Goal: Task Accomplishment & Management: Complete application form

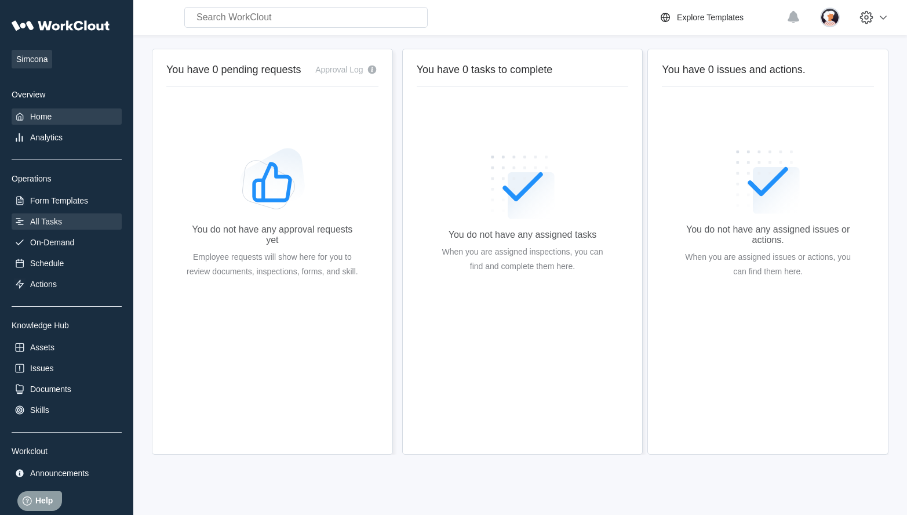
click at [31, 221] on div "All Tasks" at bounding box center [46, 221] width 32 height 9
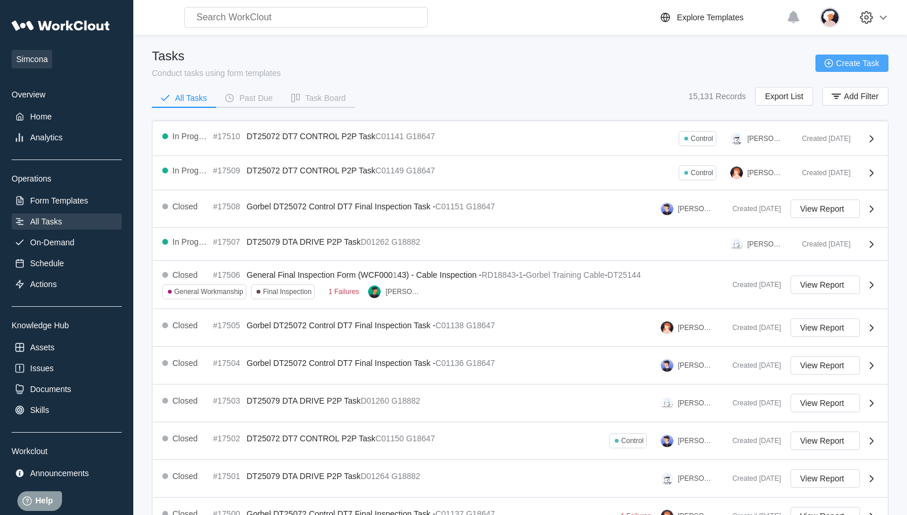
click at [854, 63] on span "Create Task" at bounding box center [858, 63] width 43 height 8
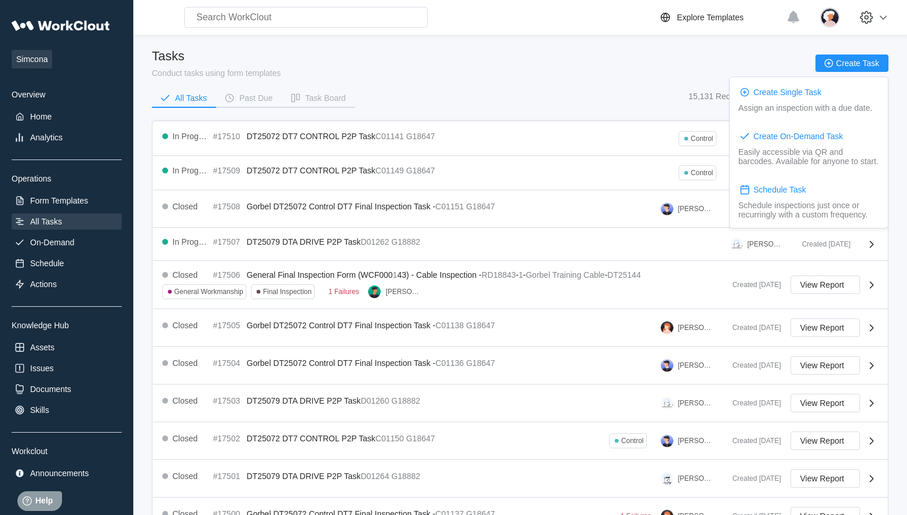
click at [575, 81] on div "Tasks Conduct tasks using form templates Create Task All Tasks Past Due Task Bo…" at bounding box center [520, 82] width 737 height 67
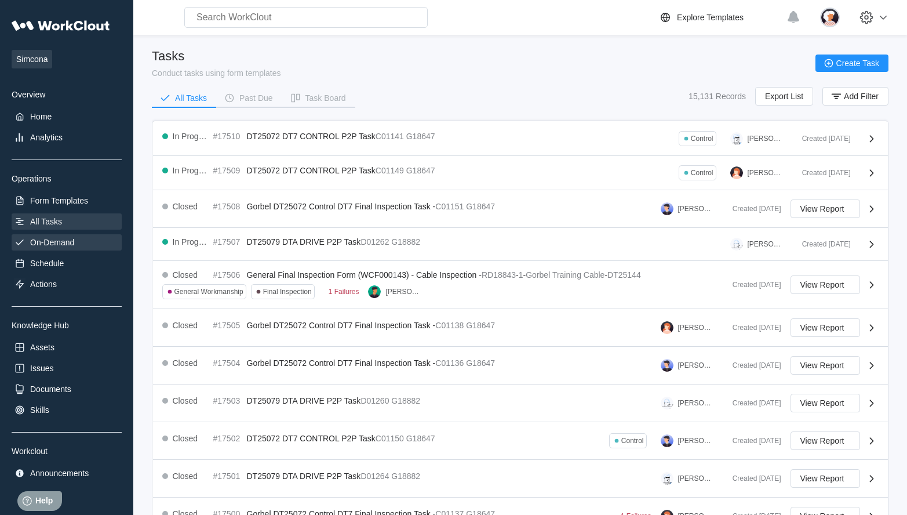
click at [38, 242] on div "On-Demand" at bounding box center [52, 242] width 44 height 9
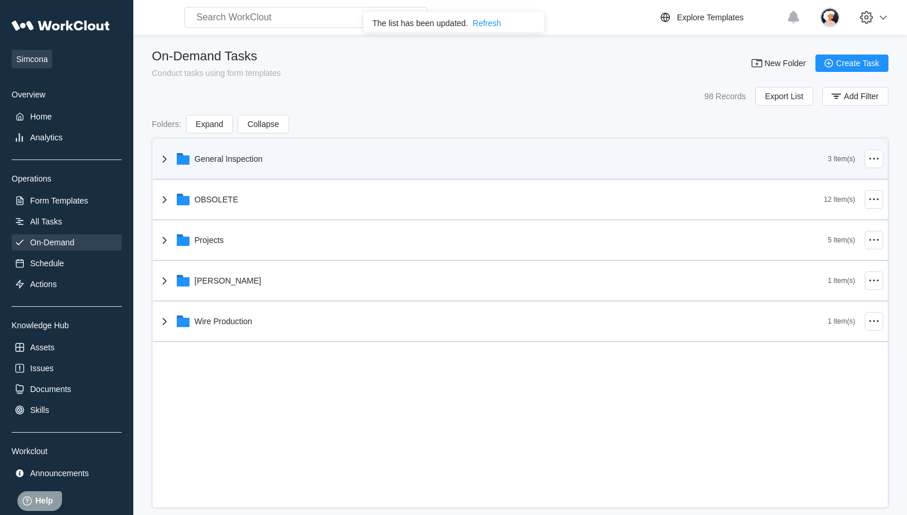
click at [164, 157] on icon at bounding box center [164, 158] width 4 height 7
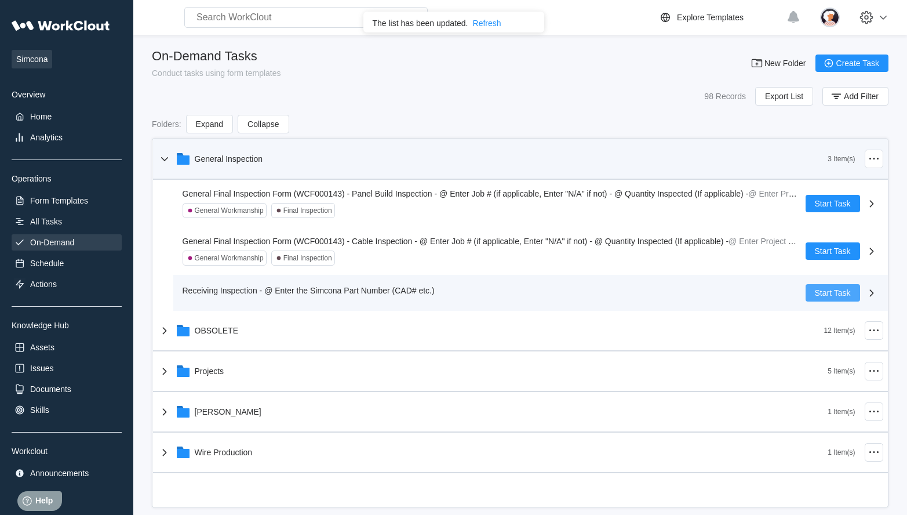
click at [824, 293] on span "Start Task" at bounding box center [833, 293] width 36 height 8
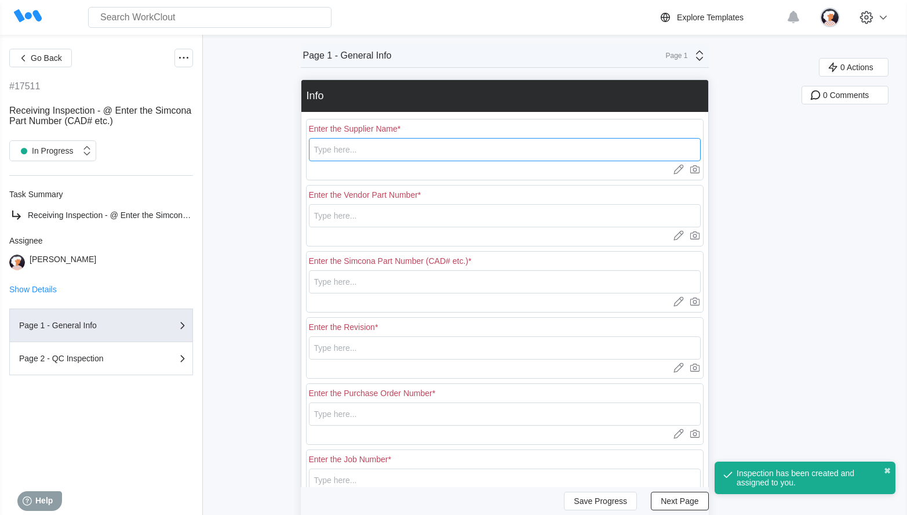
click at [416, 154] on input "text" at bounding box center [505, 149] width 392 height 23
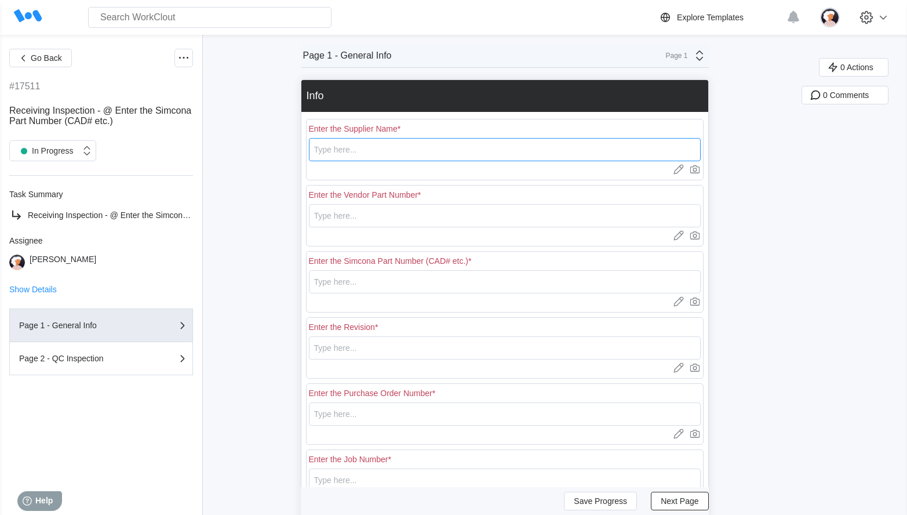
type input "Accu-Bend"
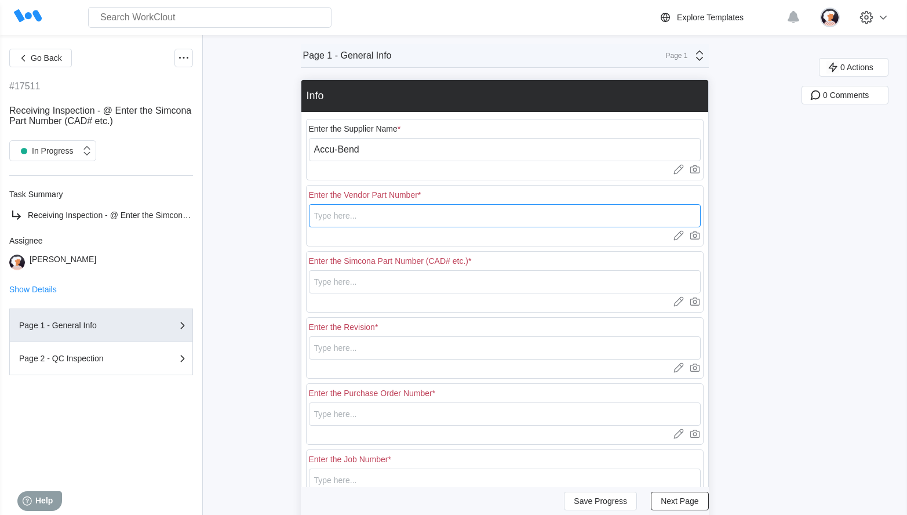
click at [369, 219] on input "text" at bounding box center [505, 215] width 392 height 23
type input "CAD00305"
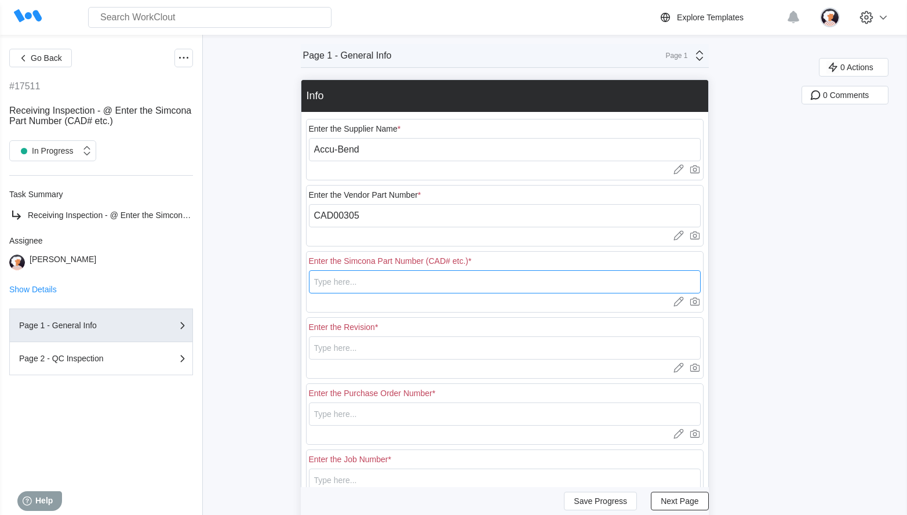
click at [361, 285] on input "text" at bounding box center [505, 281] width 392 height 23
type input "CAD00305"
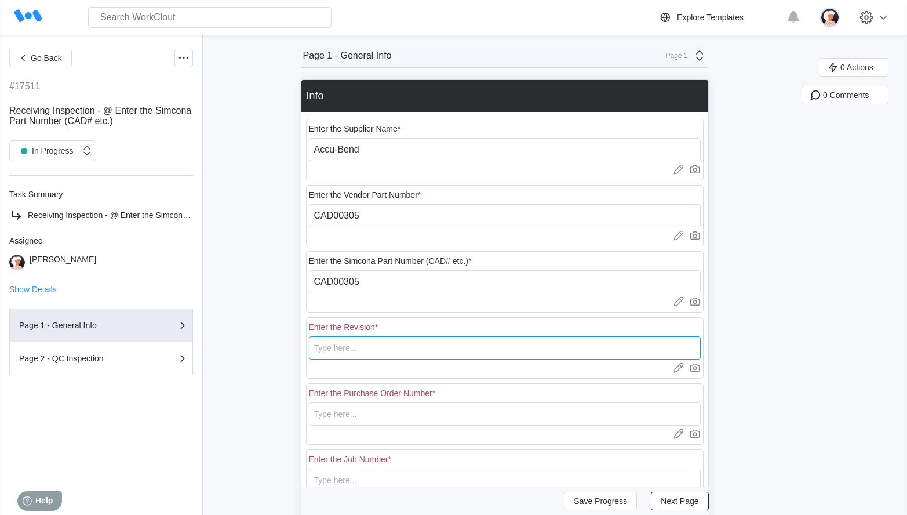
click at [333, 351] on input "text" at bounding box center [505, 347] width 392 height 23
type input "1"
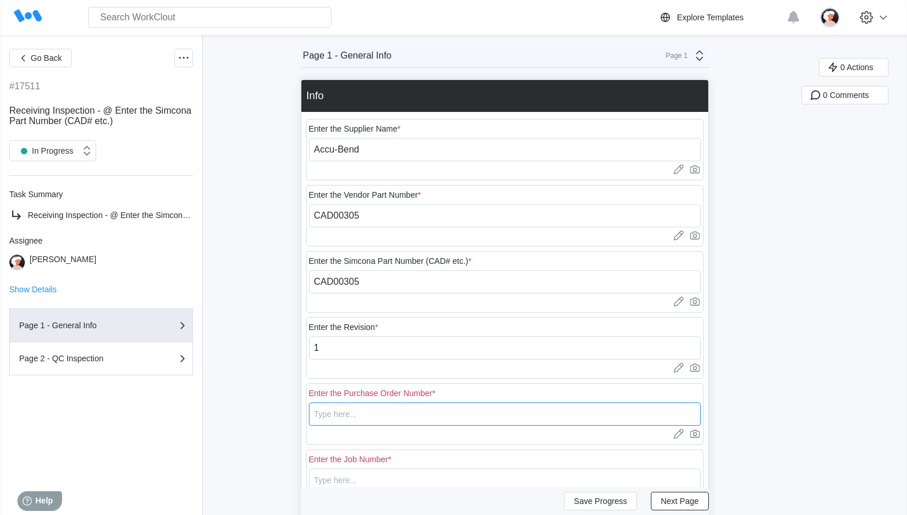
click at [330, 413] on input "text" at bounding box center [505, 413] width 392 height 23
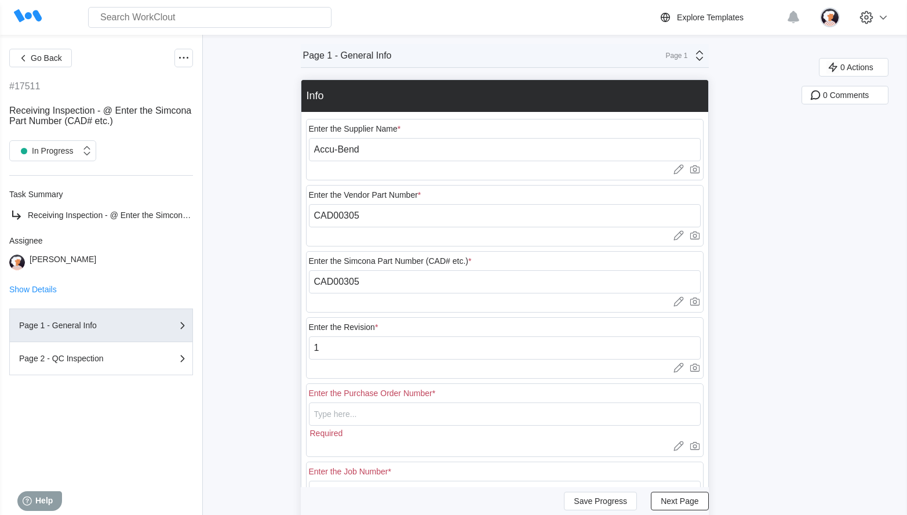
click at [560, 398] on div "Enter the Purchase Order Number * Required Upload images or videos to this fiel…" at bounding box center [505, 420] width 398 height 74
click at [481, 412] on input "text" at bounding box center [505, 413] width 392 height 23
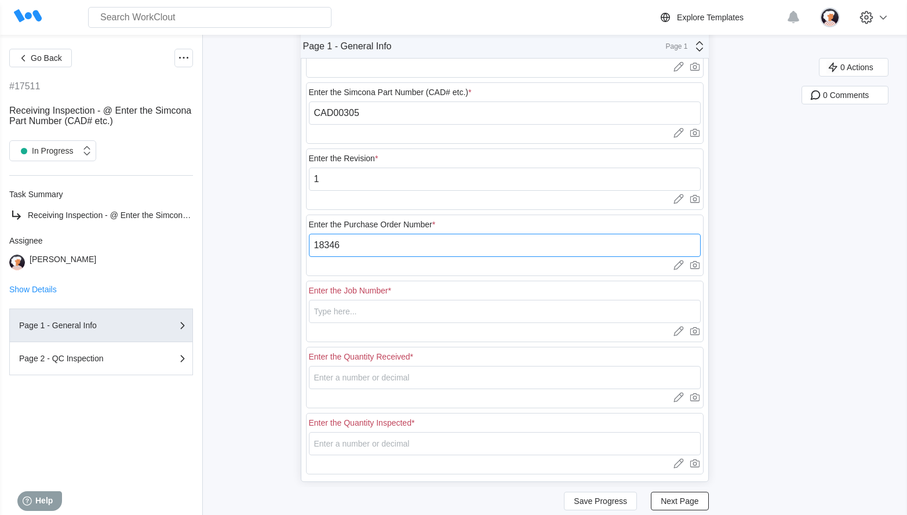
scroll to position [174, 0]
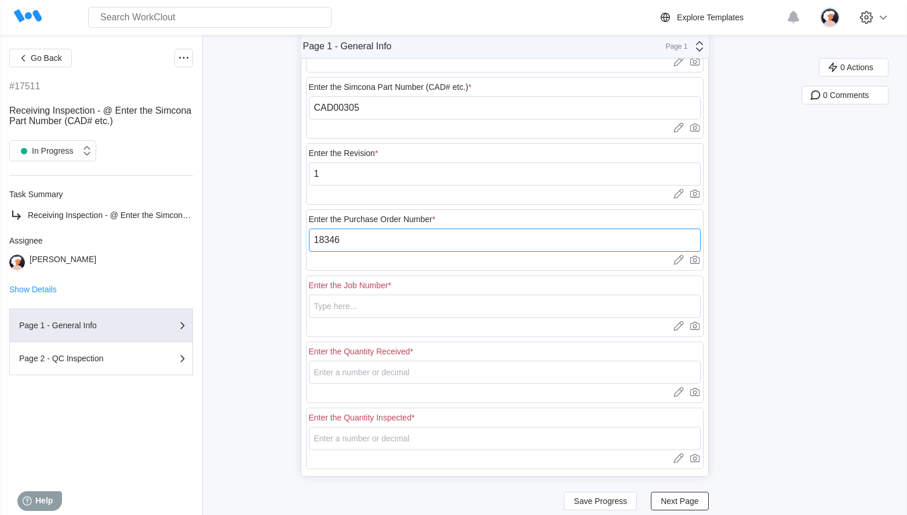
type input "18346"
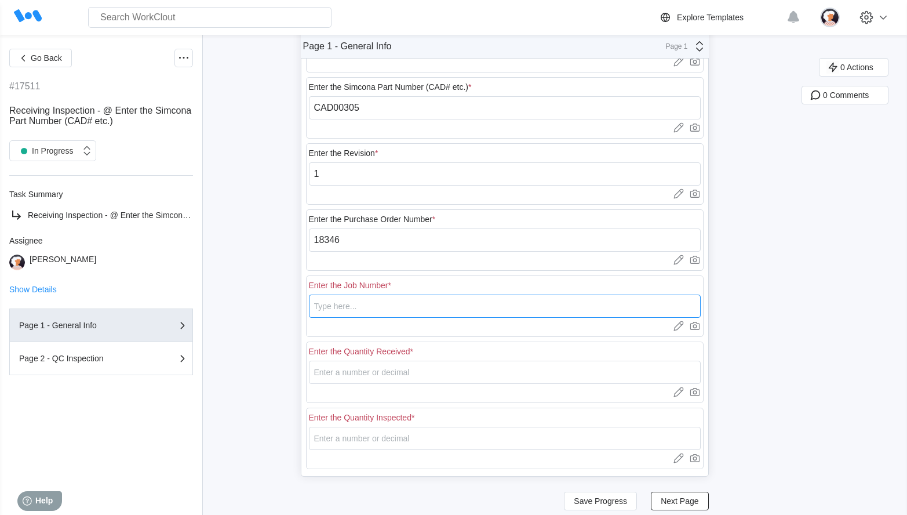
click at [445, 306] on input "text" at bounding box center [505, 306] width 392 height 23
type input "N/A"
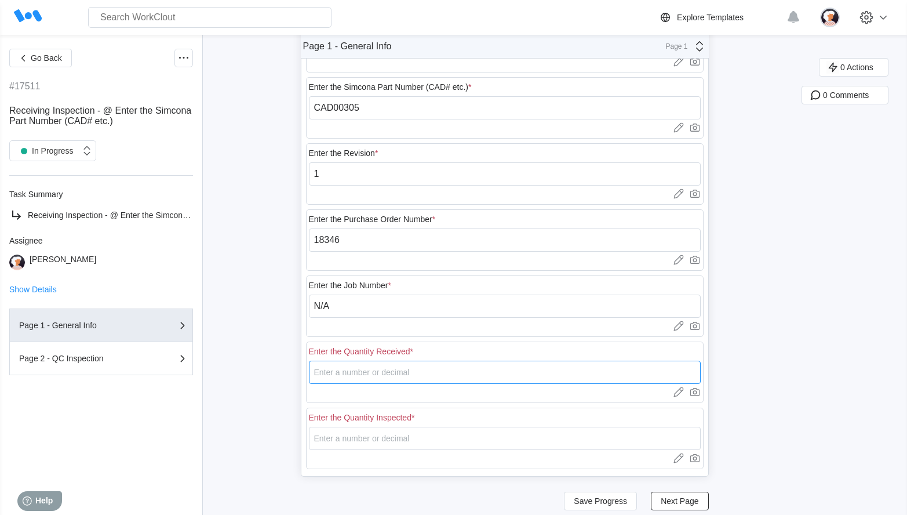
click at [340, 373] on input "number" at bounding box center [505, 372] width 392 height 23
type input "15"
click at [529, 441] on input "number" at bounding box center [505, 438] width 392 height 23
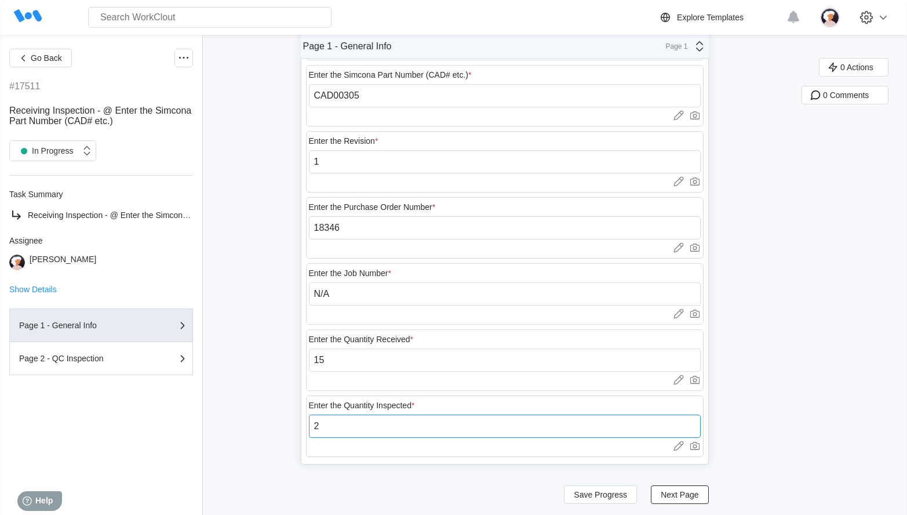
scroll to position [189, 0]
type input "2"
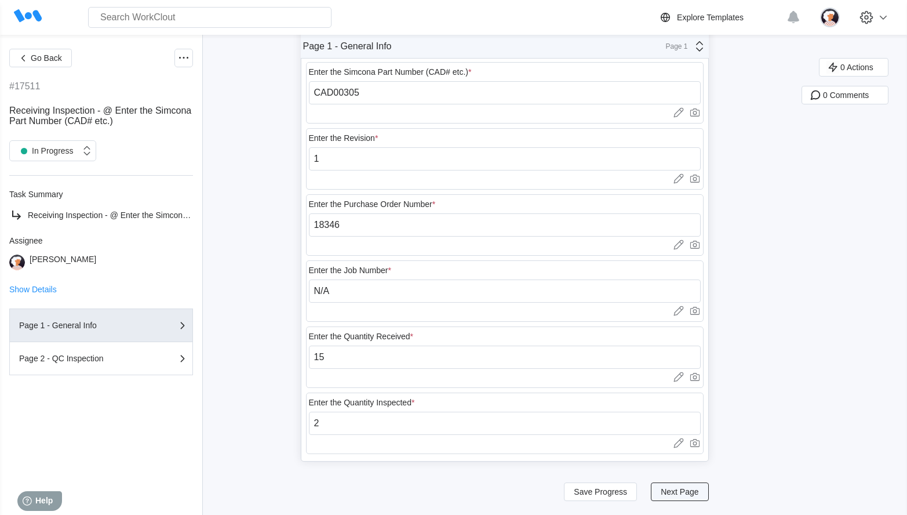
click at [686, 492] on span "Next Page" at bounding box center [680, 492] width 38 height 8
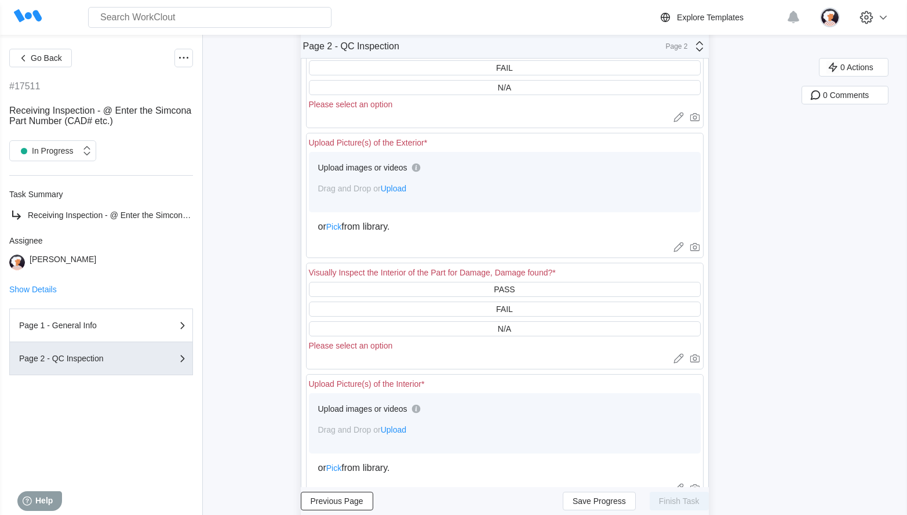
scroll to position [0, 0]
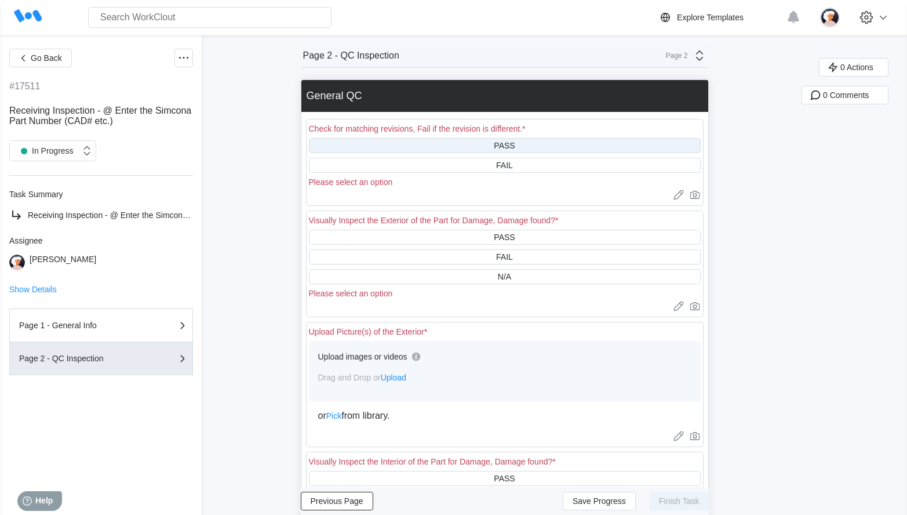
click at [487, 148] on div "PASS" at bounding box center [505, 145] width 392 height 15
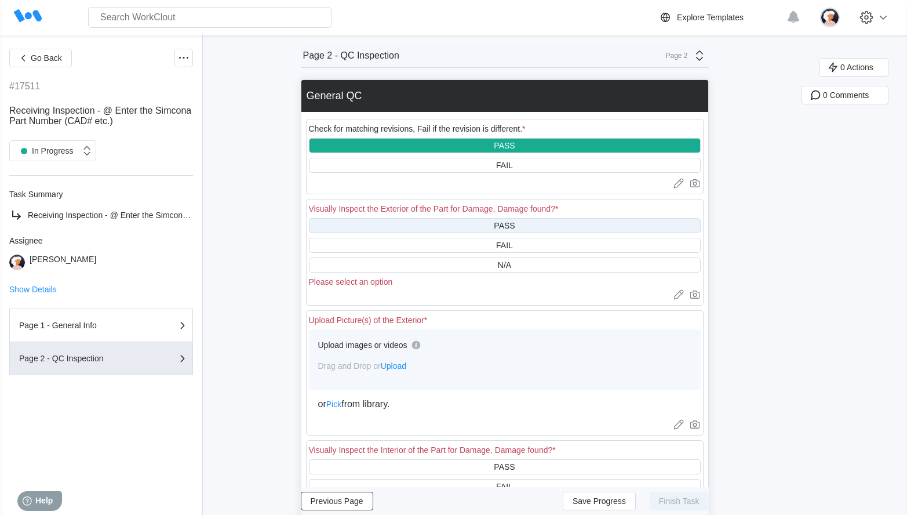
click at [444, 226] on div "PASS" at bounding box center [505, 225] width 392 height 15
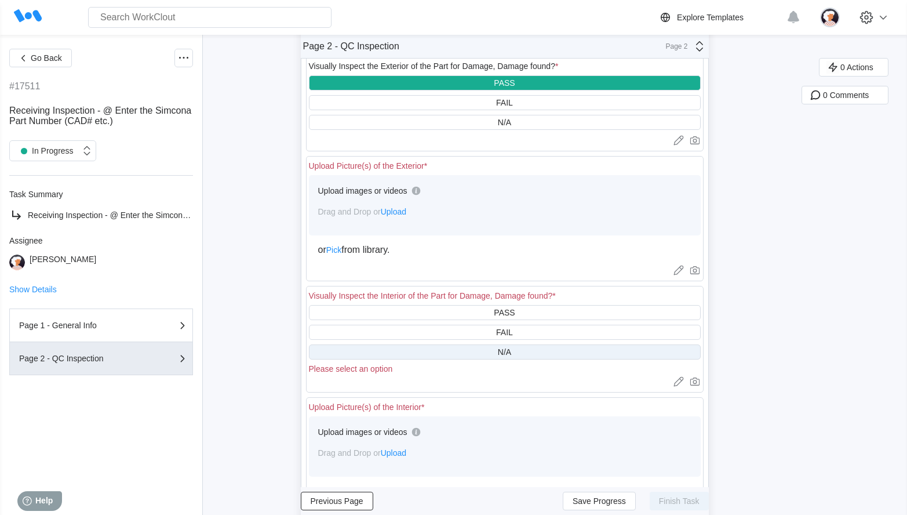
scroll to position [174, 0]
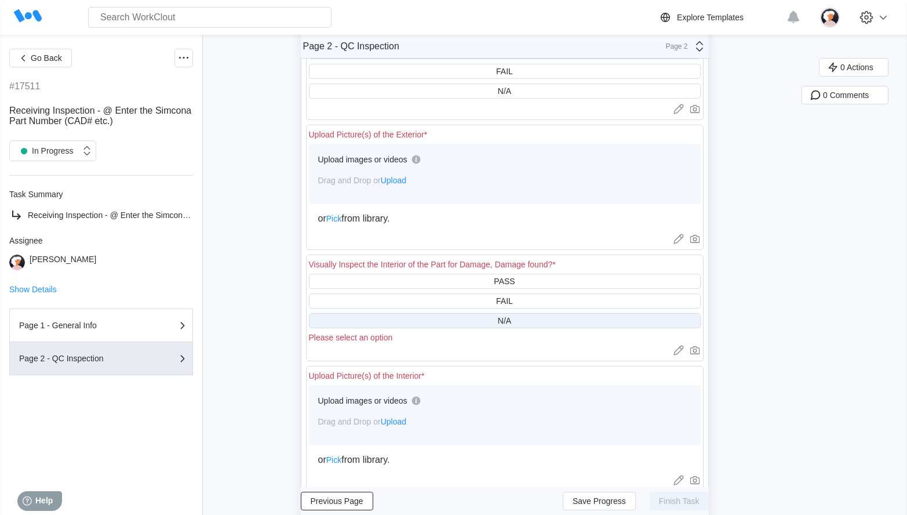
click at [360, 316] on div "N/A" at bounding box center [505, 320] width 392 height 15
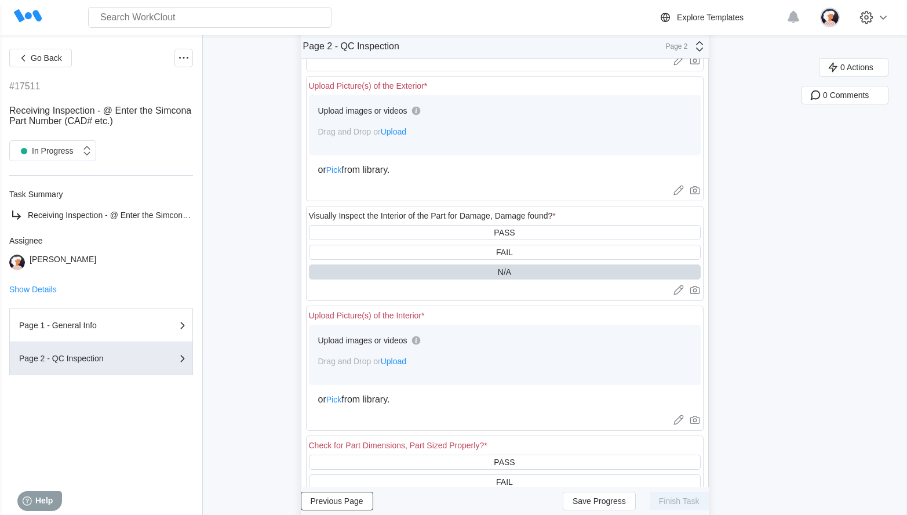
scroll to position [348, 0]
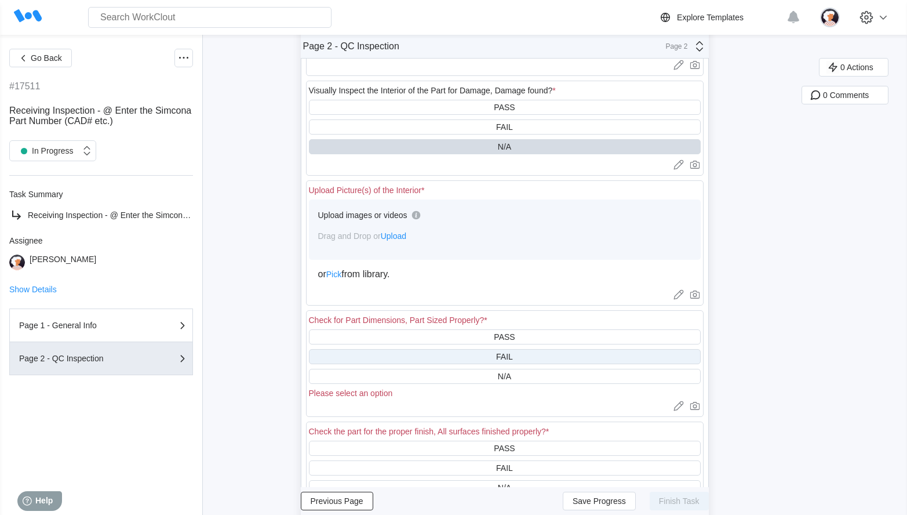
click at [365, 354] on div "FAIL" at bounding box center [505, 356] width 392 height 15
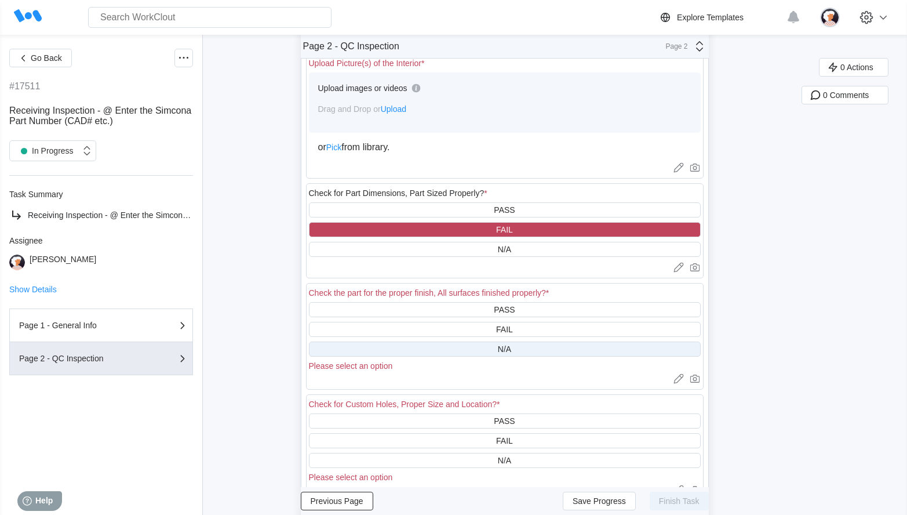
scroll to position [522, 0]
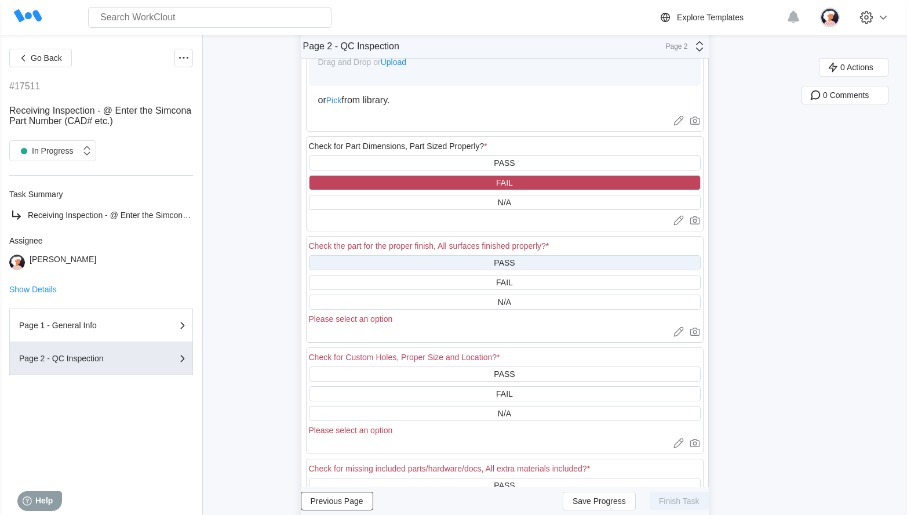
click at [381, 260] on div "PASS" at bounding box center [505, 262] width 392 height 15
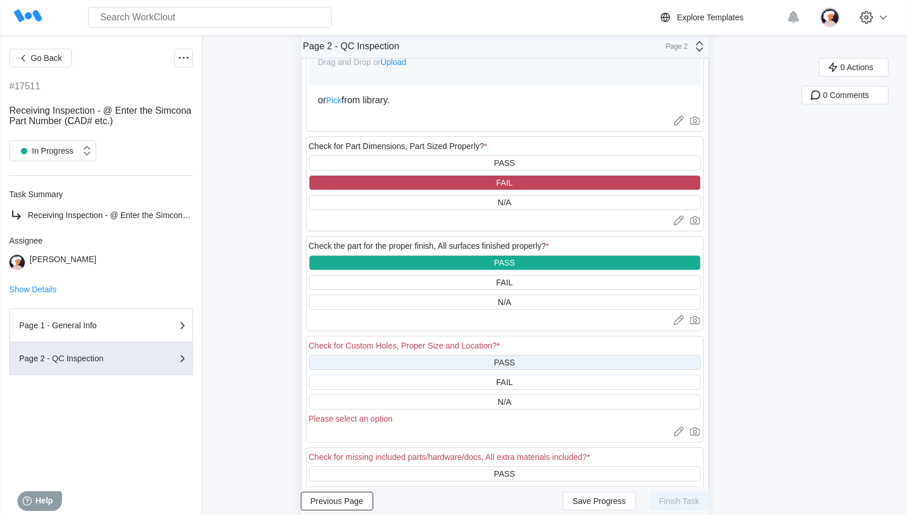
click at [401, 367] on div "PASS" at bounding box center [505, 362] width 392 height 15
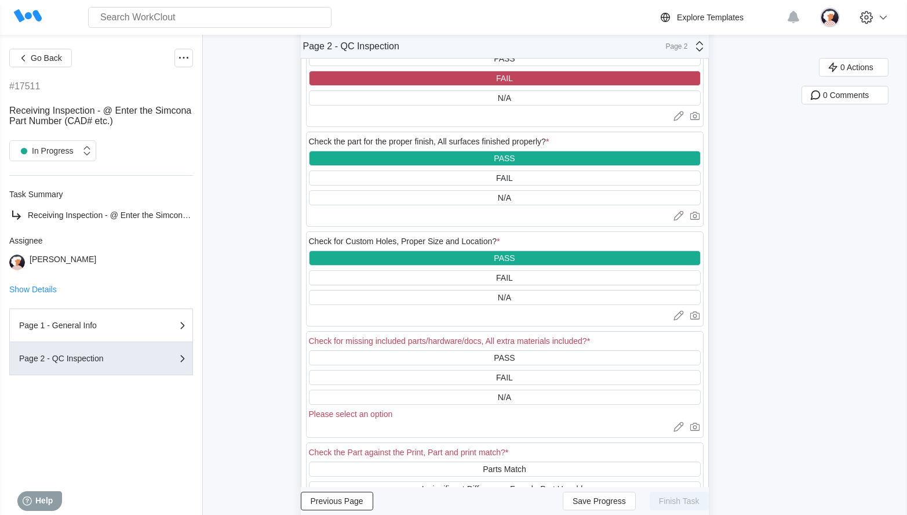
scroll to position [638, 0]
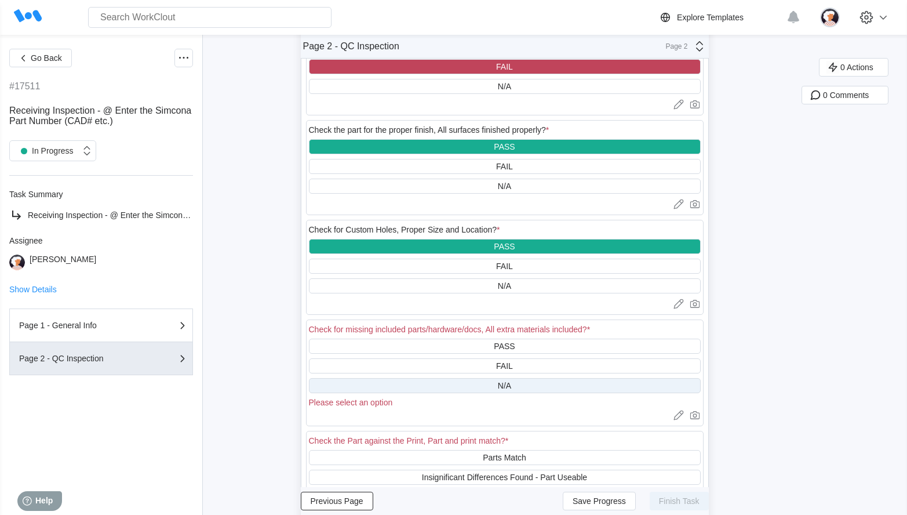
click at [416, 384] on div "N/A" at bounding box center [505, 385] width 392 height 15
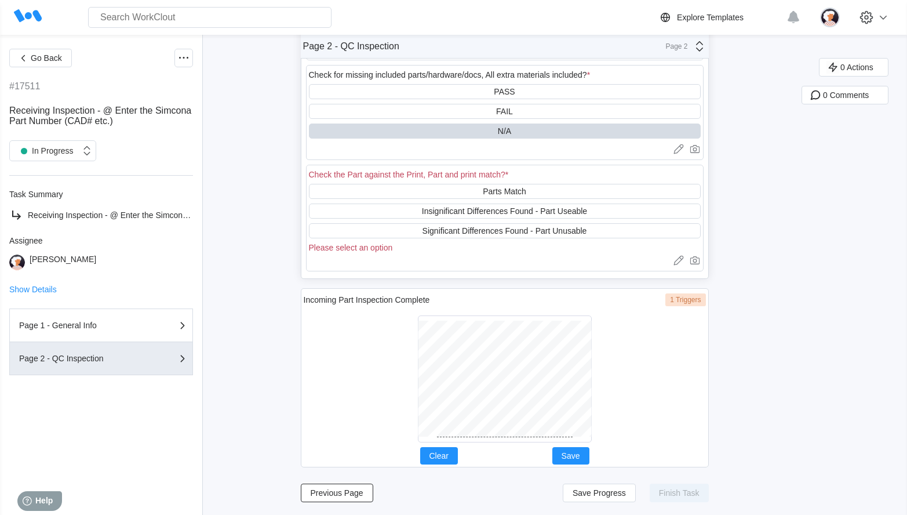
scroll to position [893, 0]
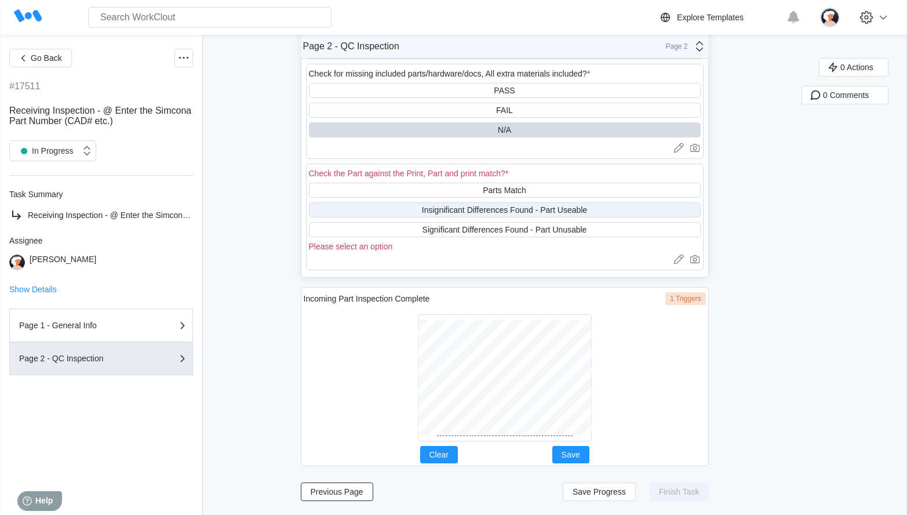
click at [438, 208] on div "Insignificant Differences Found - Part Useable" at bounding box center [504, 209] width 165 height 9
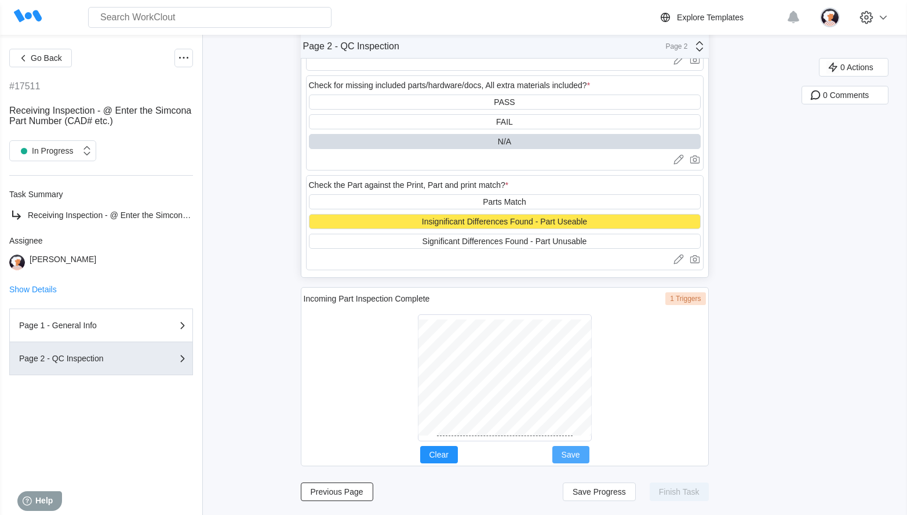
click at [573, 453] on span "Save" at bounding box center [571, 455] width 19 height 8
click at [615, 493] on span "Save Progress" at bounding box center [599, 492] width 53 height 8
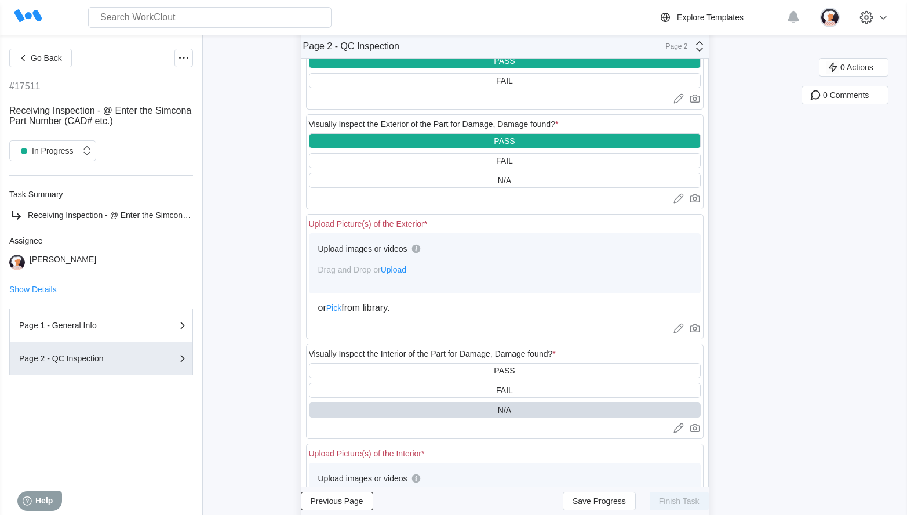
scroll to position [70, 0]
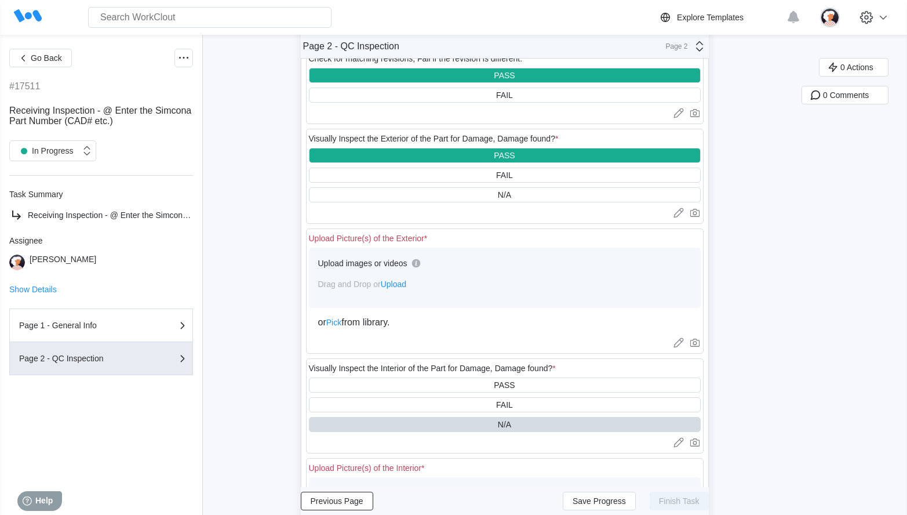
click at [400, 285] on span "Upload" at bounding box center [394, 283] width 26 height 9
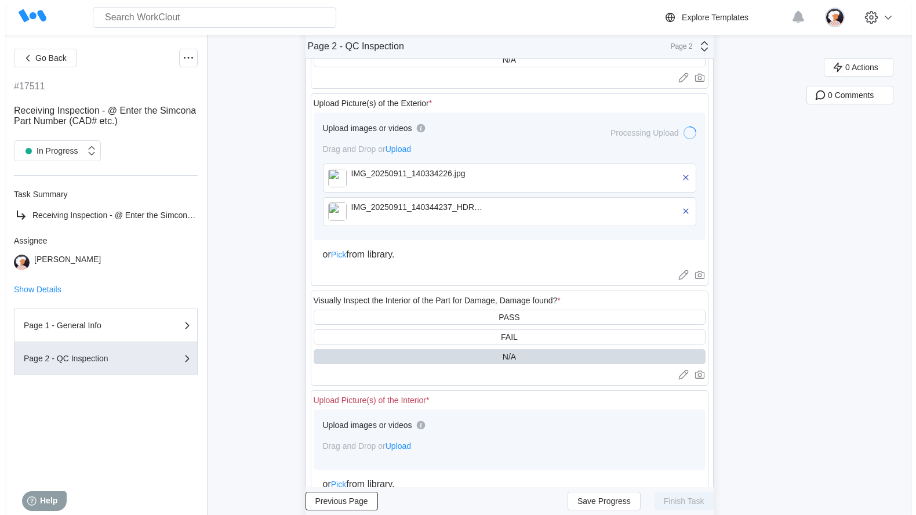
scroll to position [244, 0]
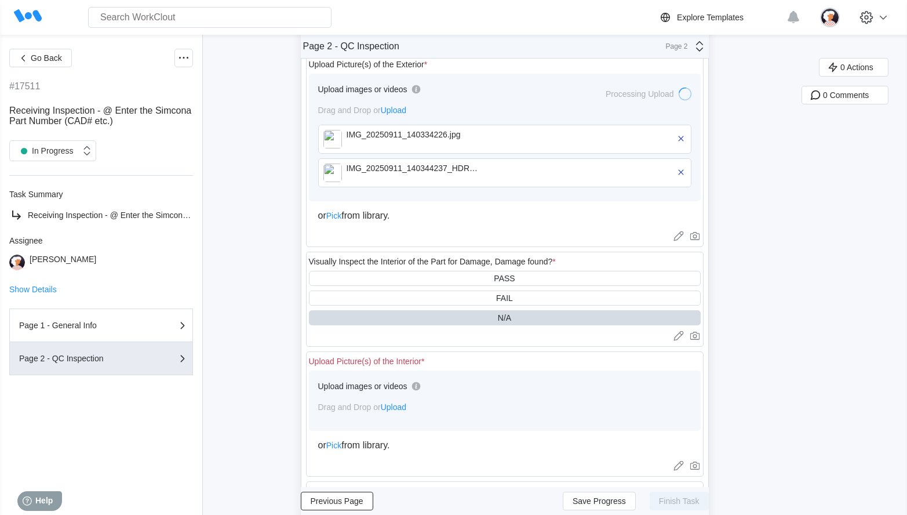
click at [400, 408] on span "Upload" at bounding box center [394, 406] width 26 height 9
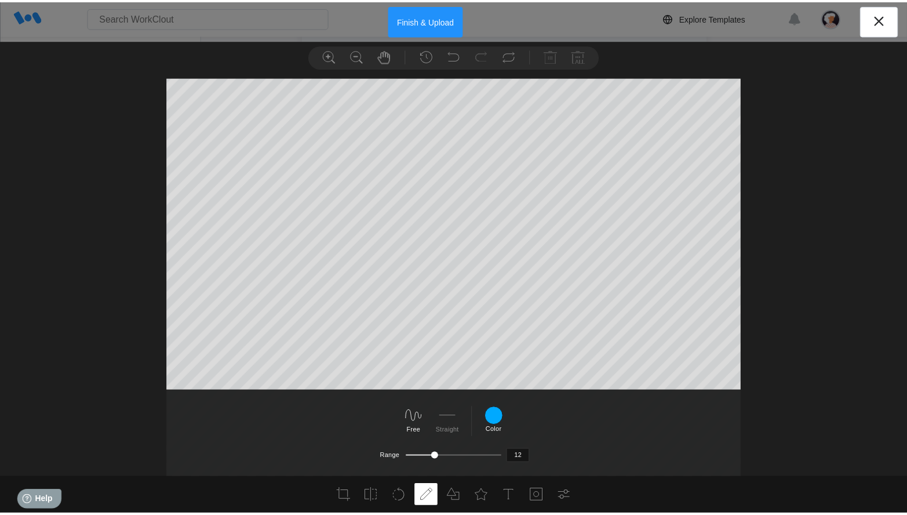
scroll to position [37, 0]
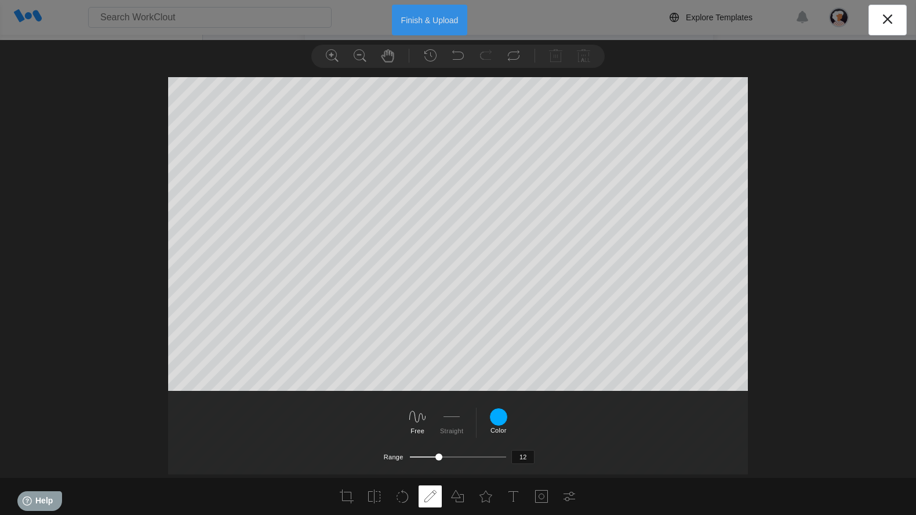
click at [418, 24] on button "Finish & Upload" at bounding box center [430, 20] width 76 height 31
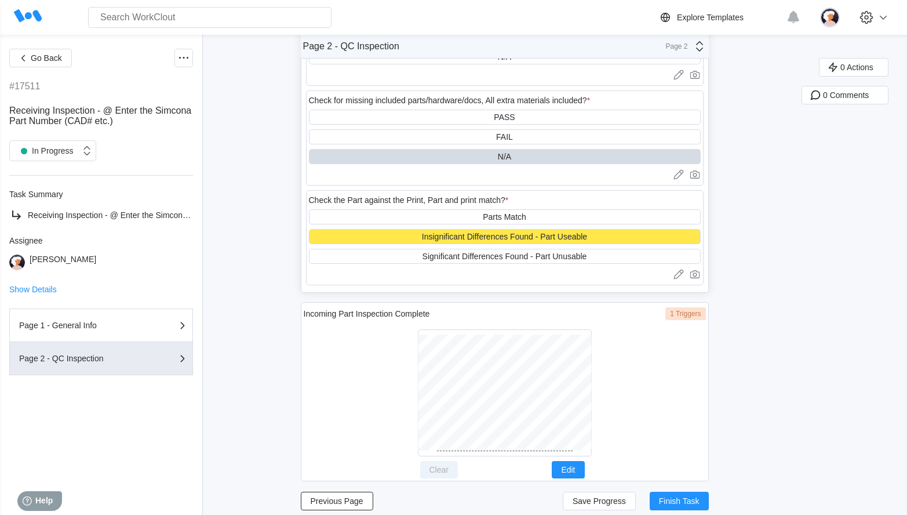
scroll to position [983, 0]
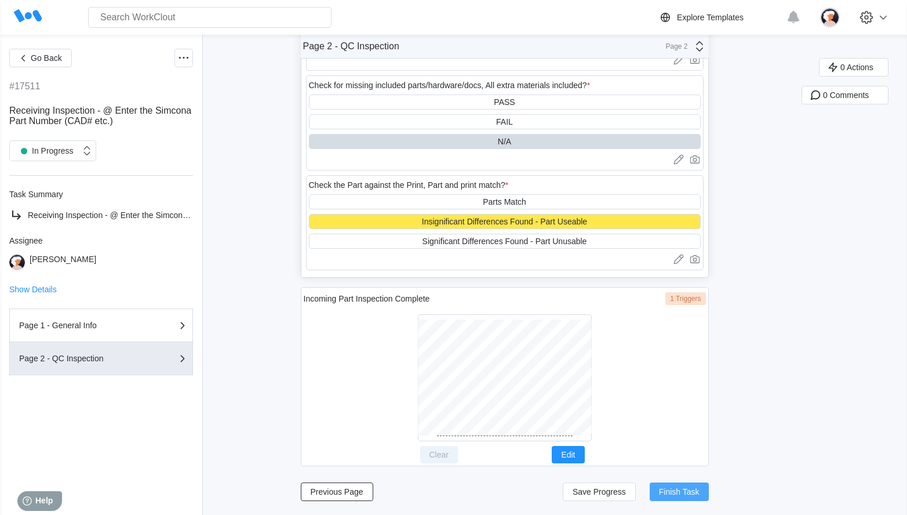
click at [669, 495] on span "Finish Task" at bounding box center [679, 492] width 41 height 8
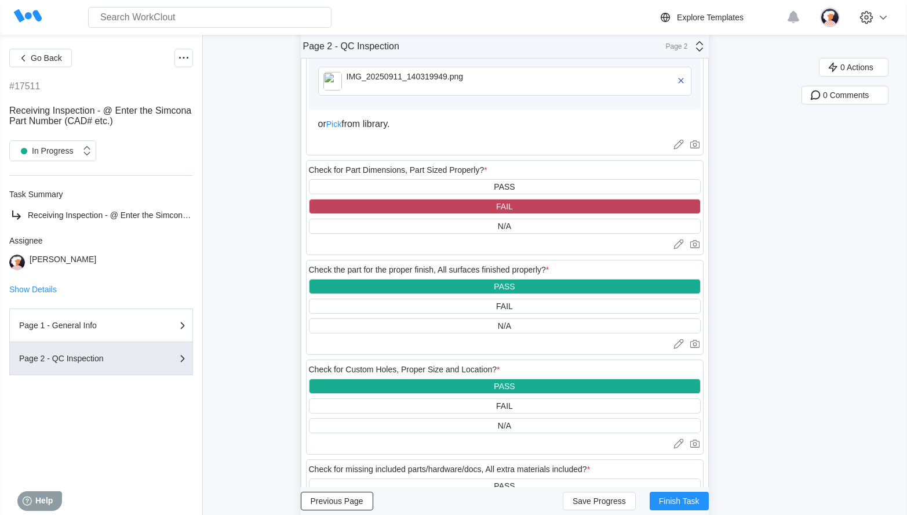
scroll to position [809, 0]
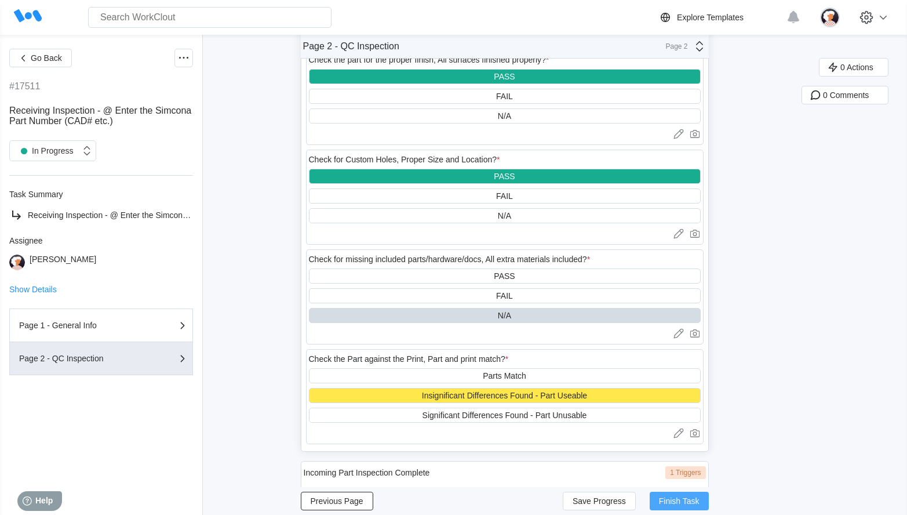
click at [673, 502] on span "Finish Task" at bounding box center [679, 501] width 41 height 8
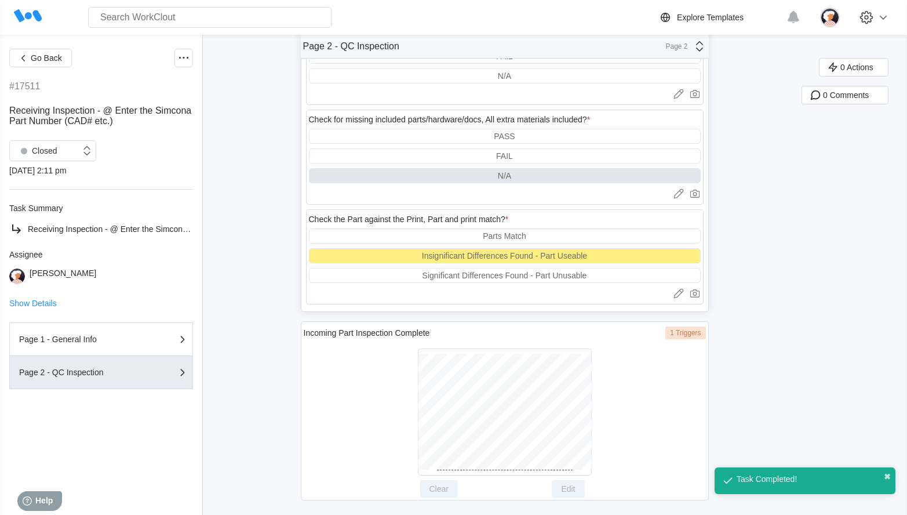
scroll to position [955, 0]
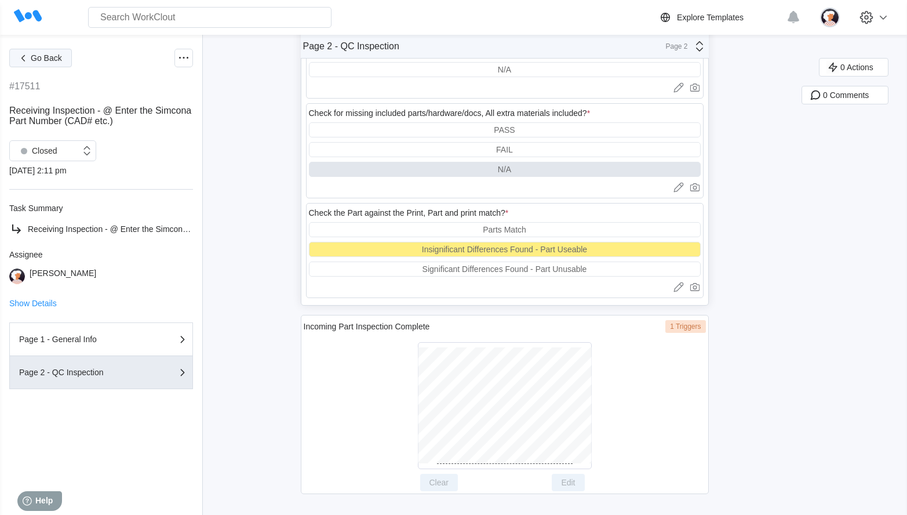
click at [43, 64] on button "Go Back" at bounding box center [40, 58] width 63 height 19
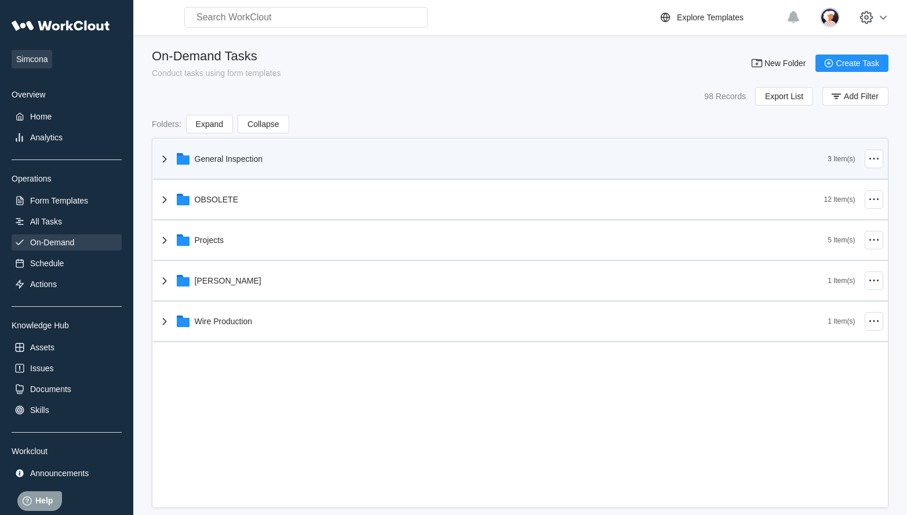
click at [165, 162] on icon at bounding box center [165, 159] width 14 height 14
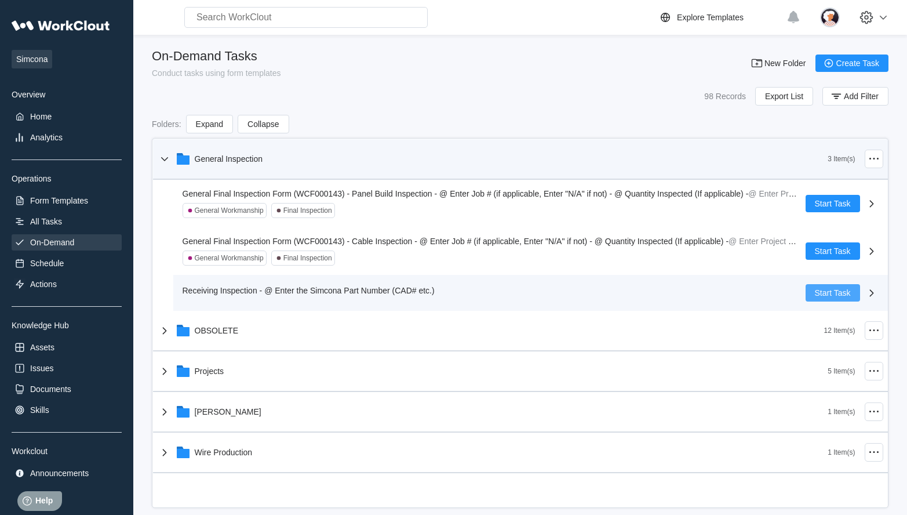
click at [821, 296] on span "Start Task" at bounding box center [833, 293] width 36 height 8
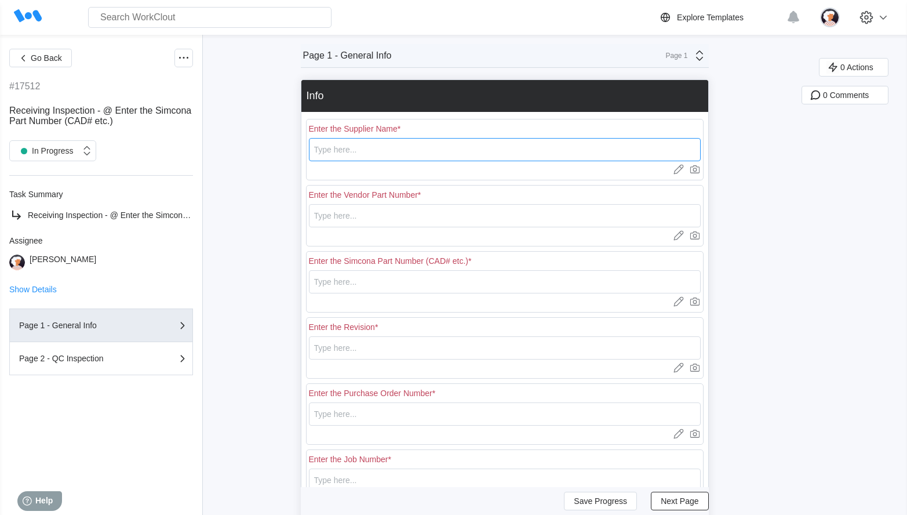
click at [330, 153] on input "text" at bounding box center [505, 149] width 392 height 23
type input "Accu-Bend"
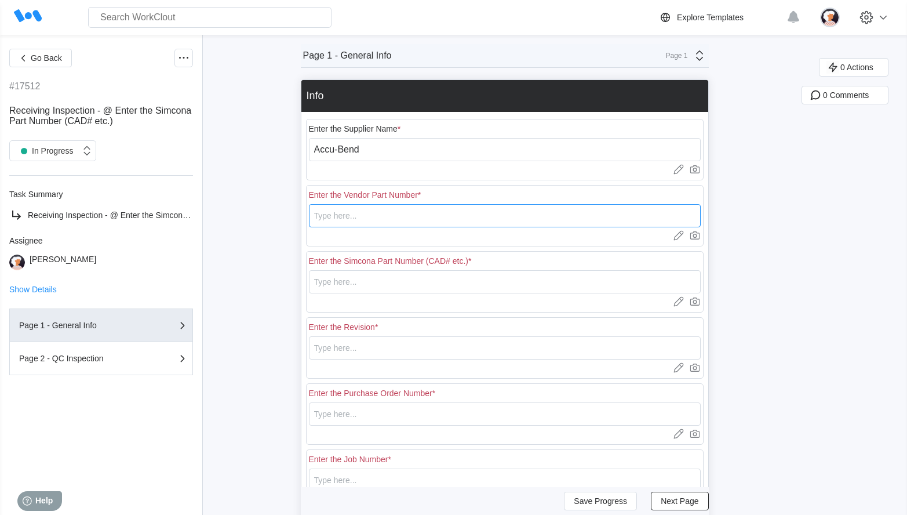
click at [355, 219] on input "text" at bounding box center [505, 215] width 392 height 23
type input "CAD00305"
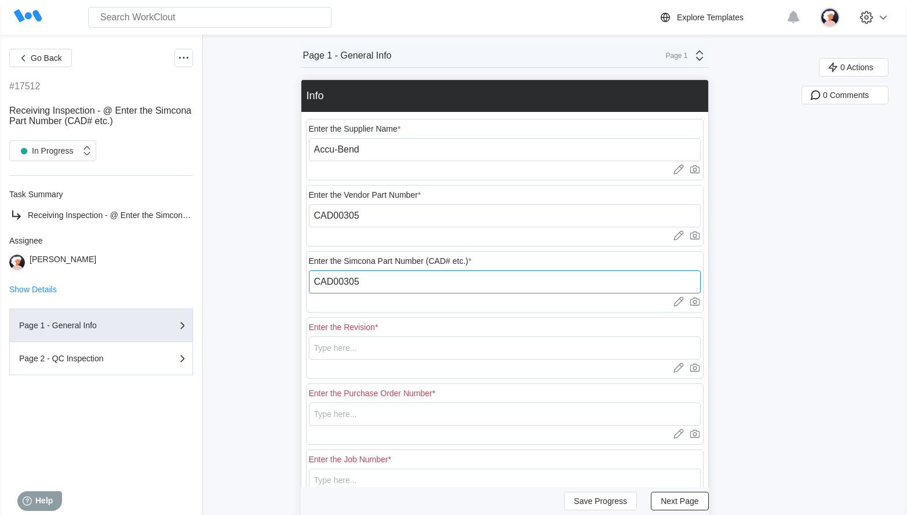
type input "CAD00305"
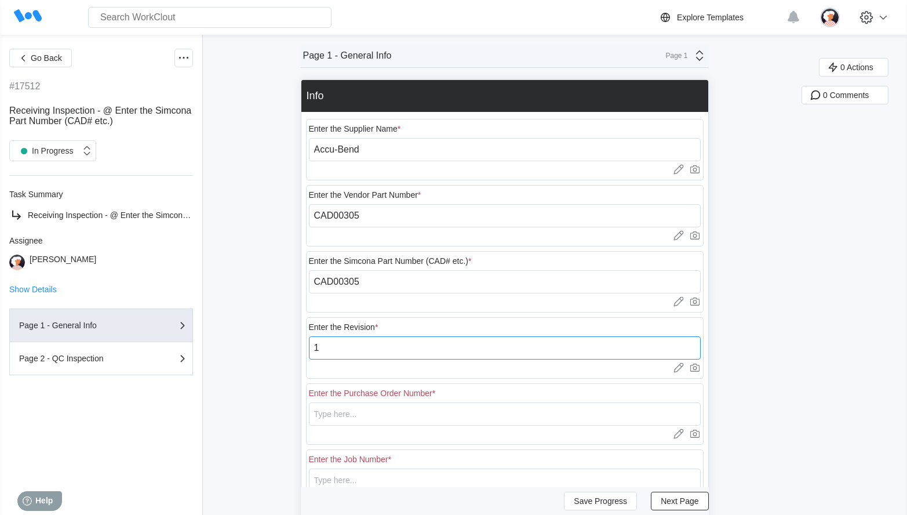
type input "1"
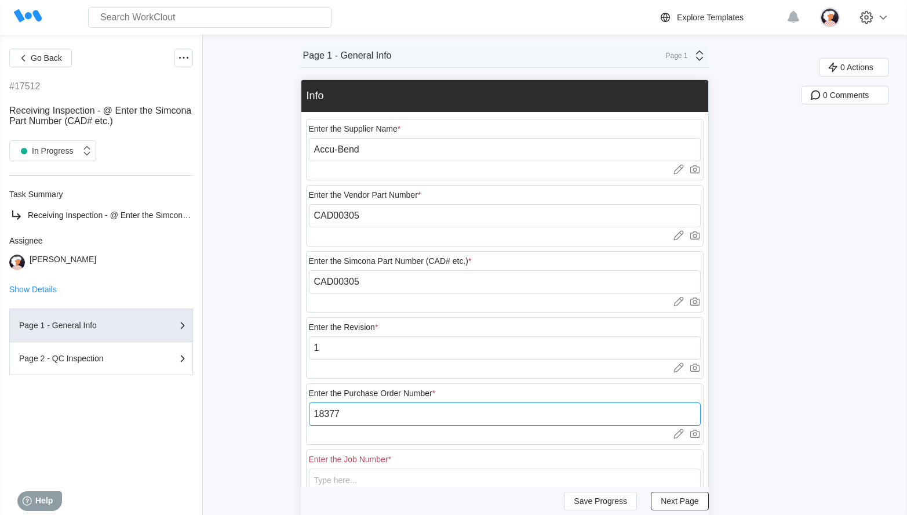
type input "18377"
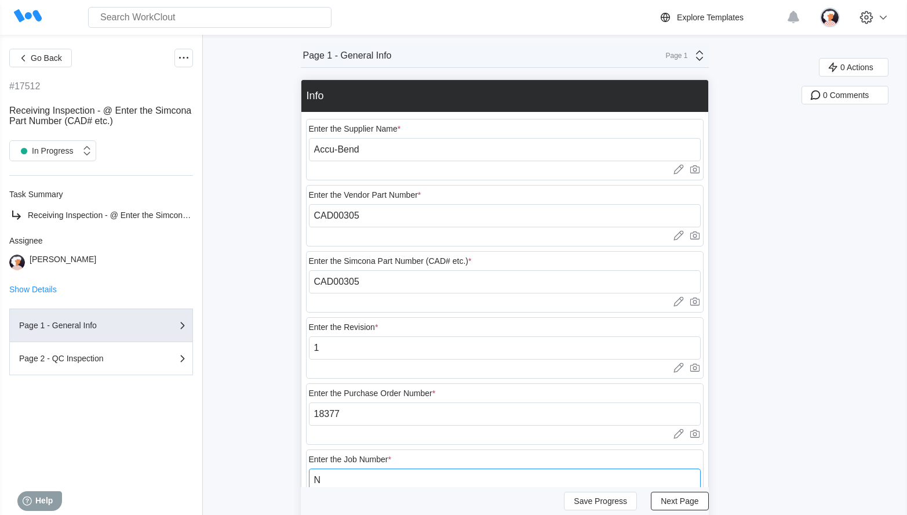
type input "N/A"
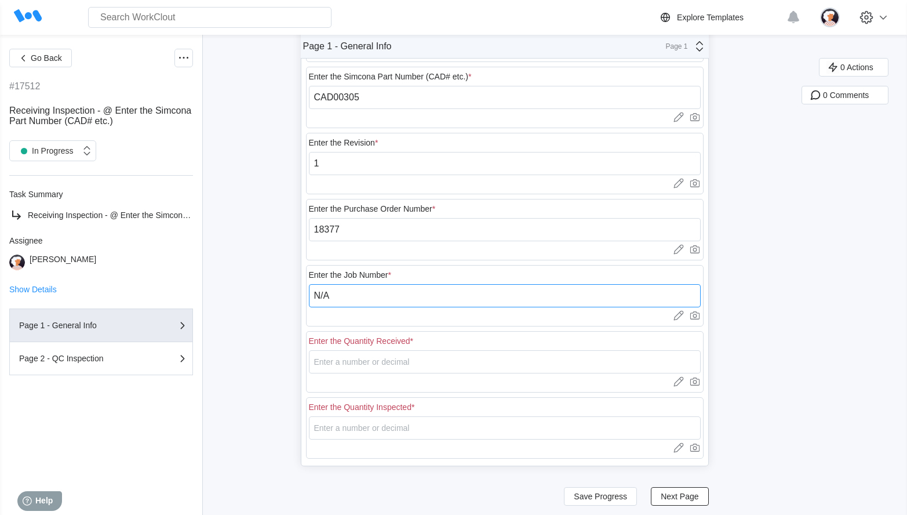
scroll to position [189, 0]
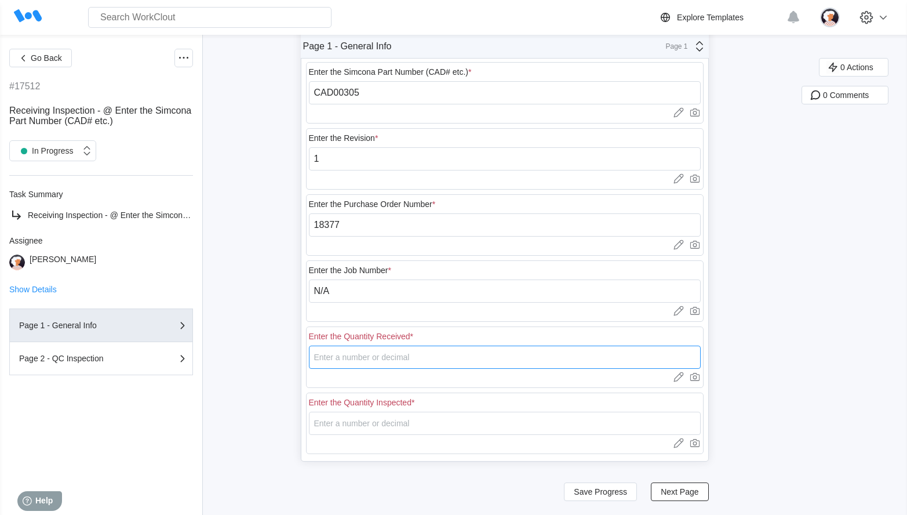
click at [349, 358] on input "number" at bounding box center [505, 357] width 392 height 23
type input "20"
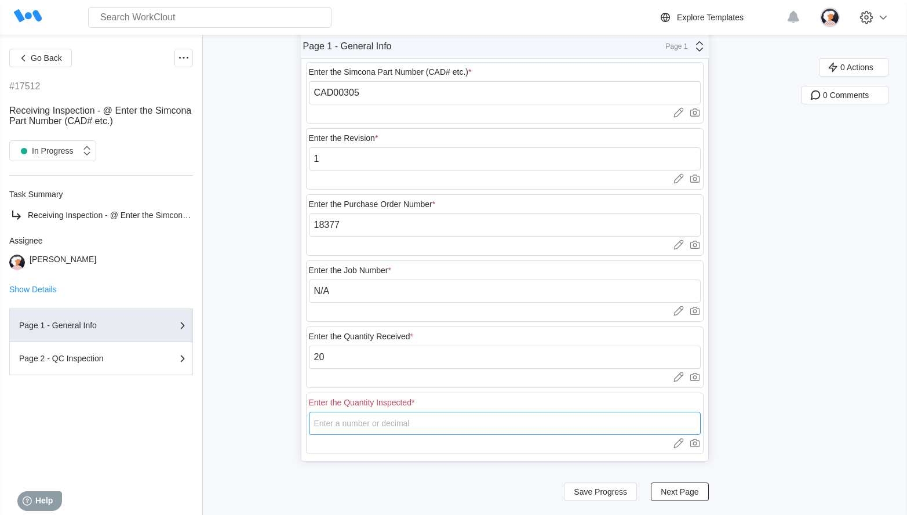
click at [354, 426] on input "number" at bounding box center [505, 423] width 392 height 23
type input "5"
click at [683, 492] on span "Next Page" at bounding box center [680, 492] width 38 height 8
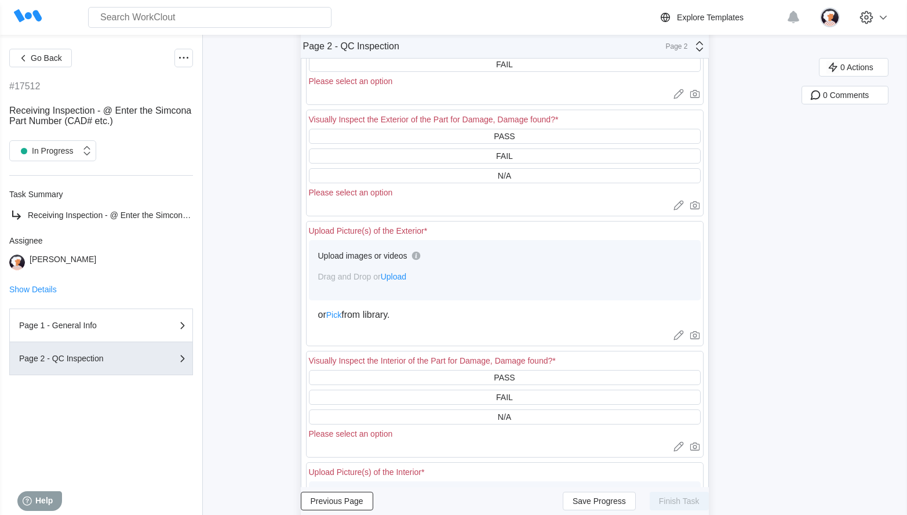
scroll to position [0, 0]
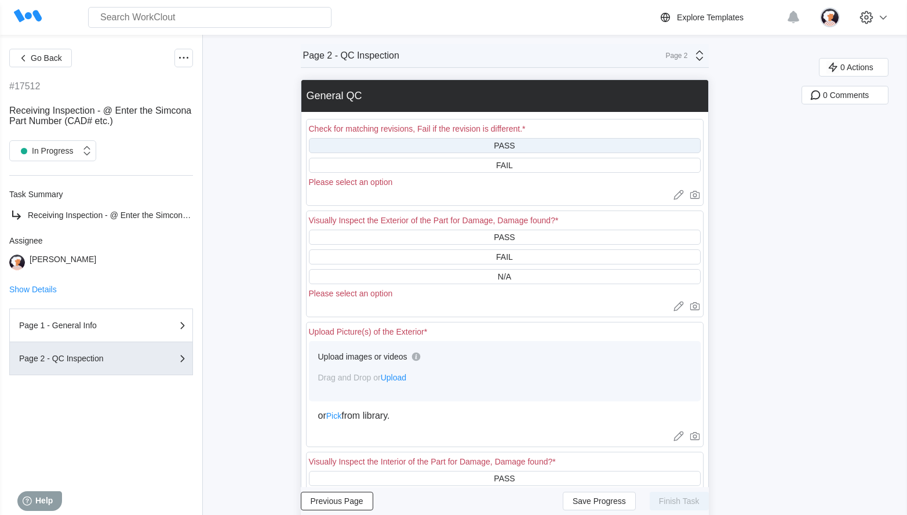
click at [369, 147] on div "PASS" at bounding box center [505, 145] width 392 height 15
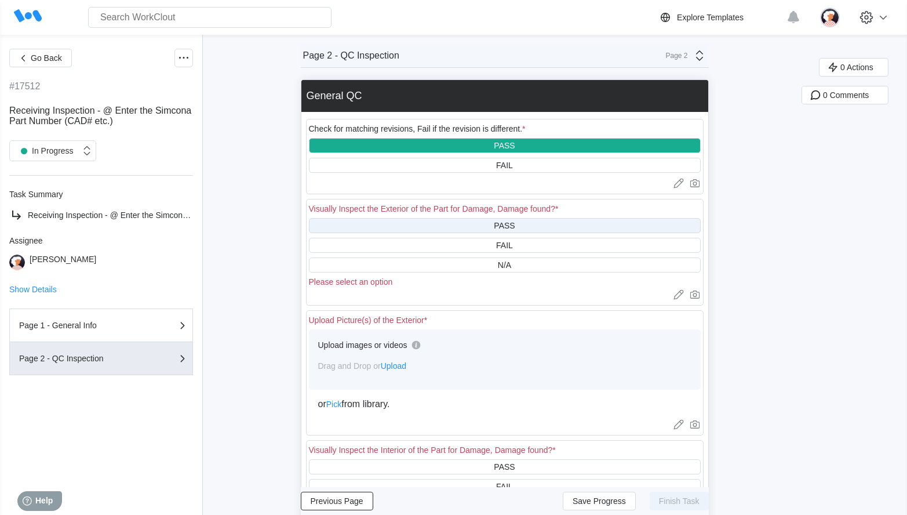
click at [377, 221] on div "PASS" at bounding box center [505, 225] width 392 height 15
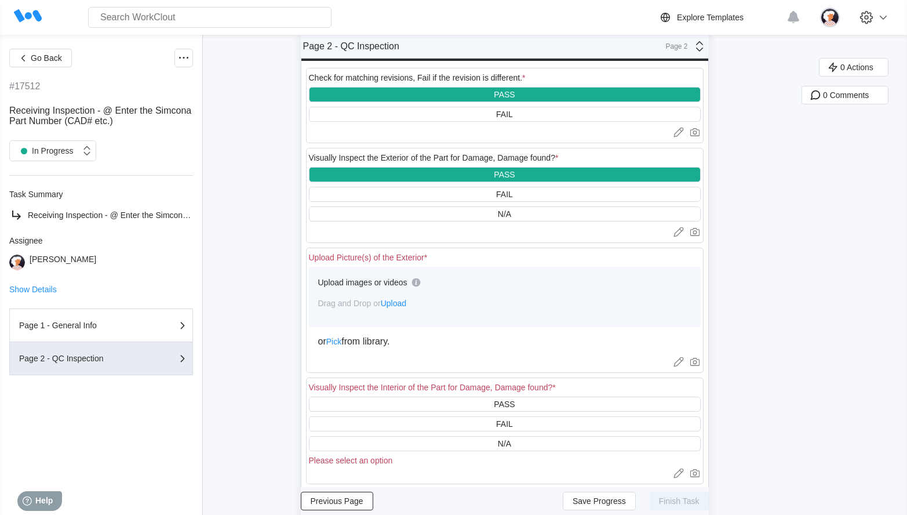
scroll to position [116, 0]
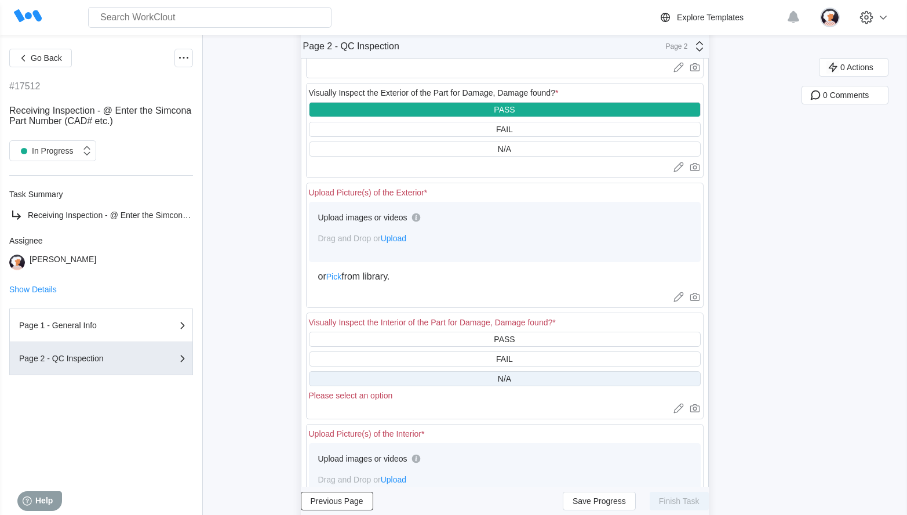
click at [412, 376] on div "N/A" at bounding box center [505, 378] width 392 height 15
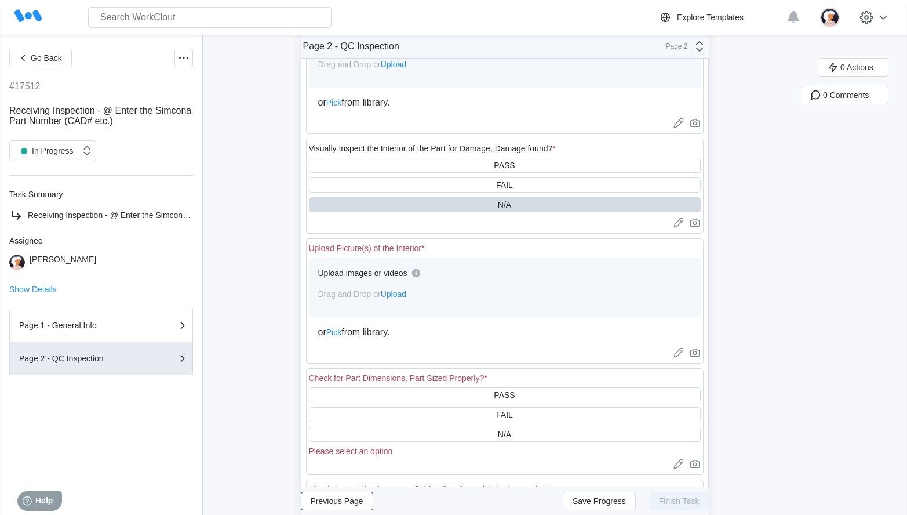
scroll to position [348, 0]
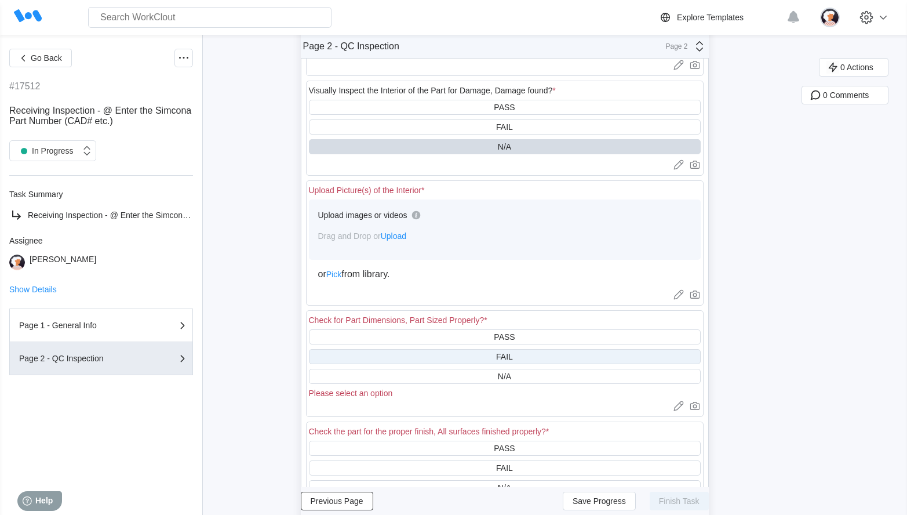
click at [412, 355] on div "FAIL" at bounding box center [505, 356] width 392 height 15
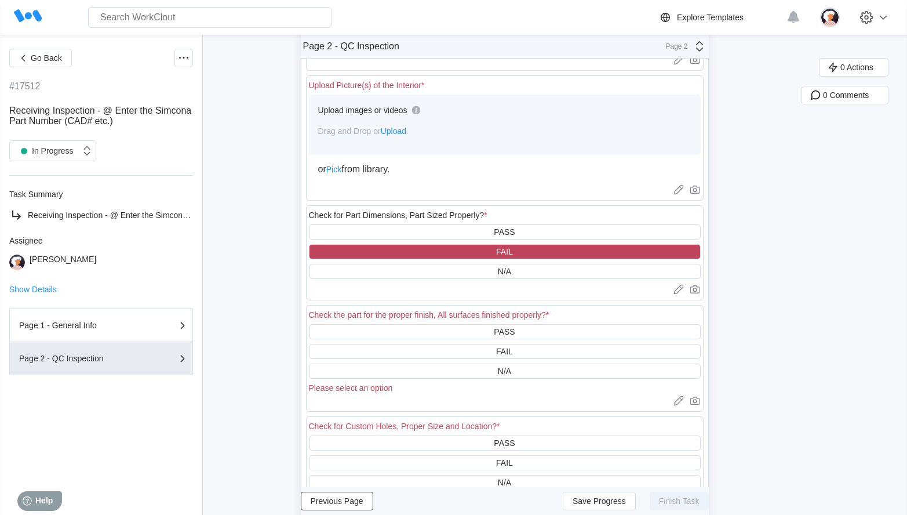
scroll to position [464, 0]
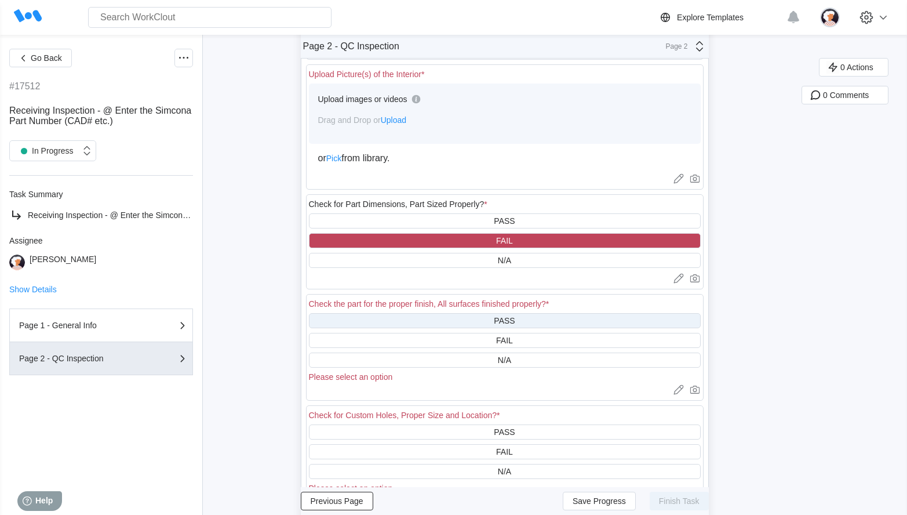
click at [412, 325] on div "PASS" at bounding box center [505, 320] width 392 height 15
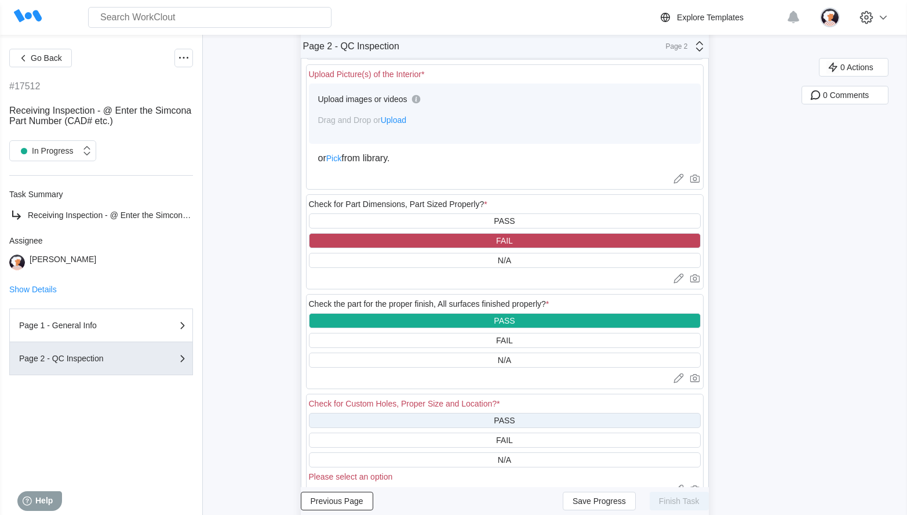
click at [416, 414] on div "PASS" at bounding box center [505, 420] width 392 height 15
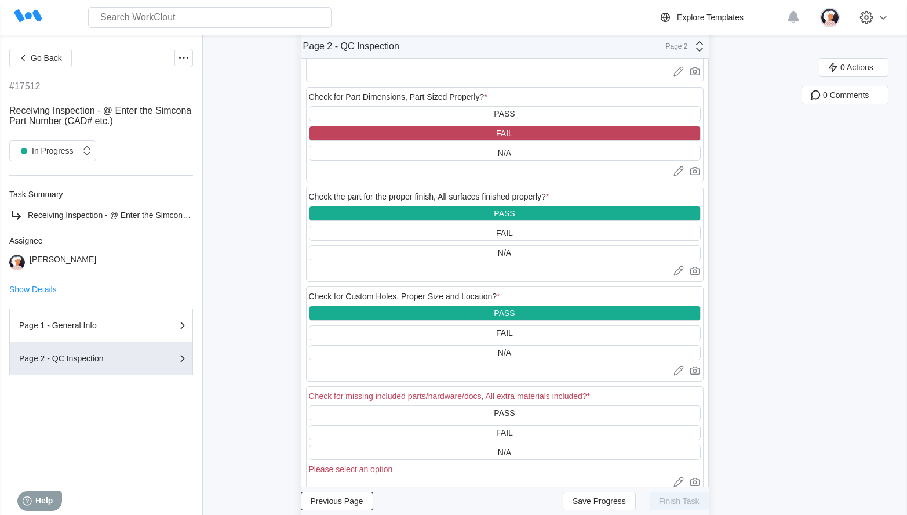
scroll to position [580, 0]
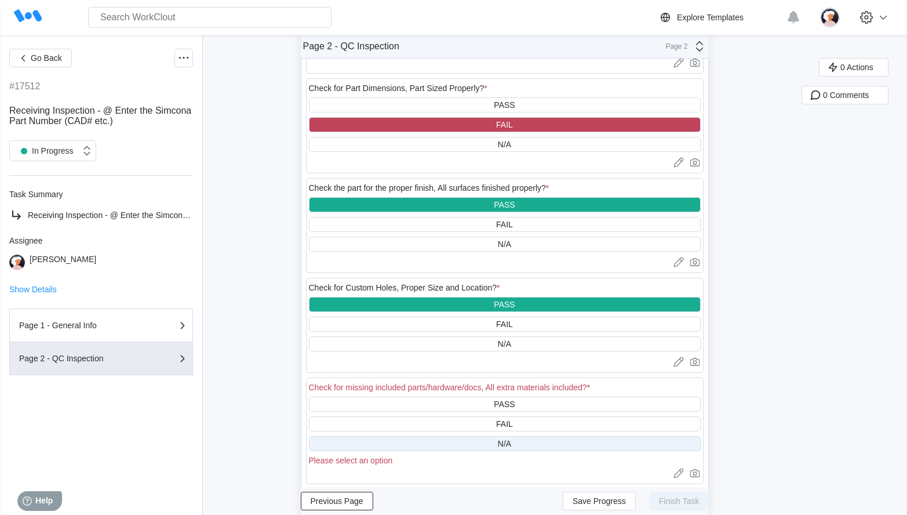
click at [423, 442] on div "N/A" at bounding box center [505, 443] width 392 height 15
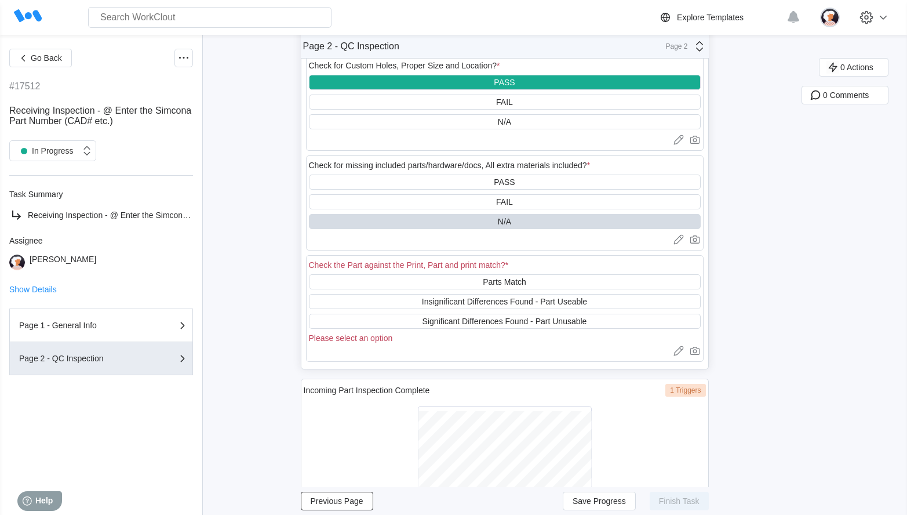
scroll to position [812, 0]
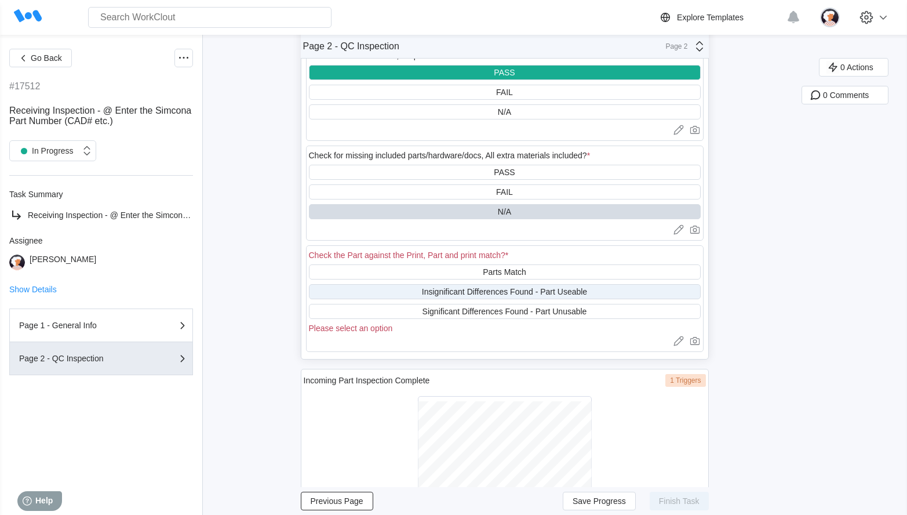
click at [421, 293] on div "Insignificant Differences Found - Part Useable" at bounding box center [505, 291] width 392 height 15
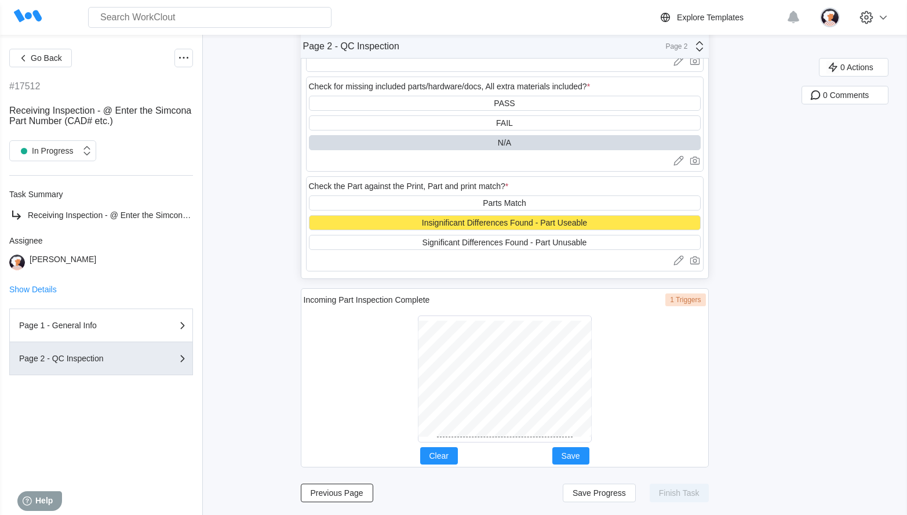
scroll to position [882, 0]
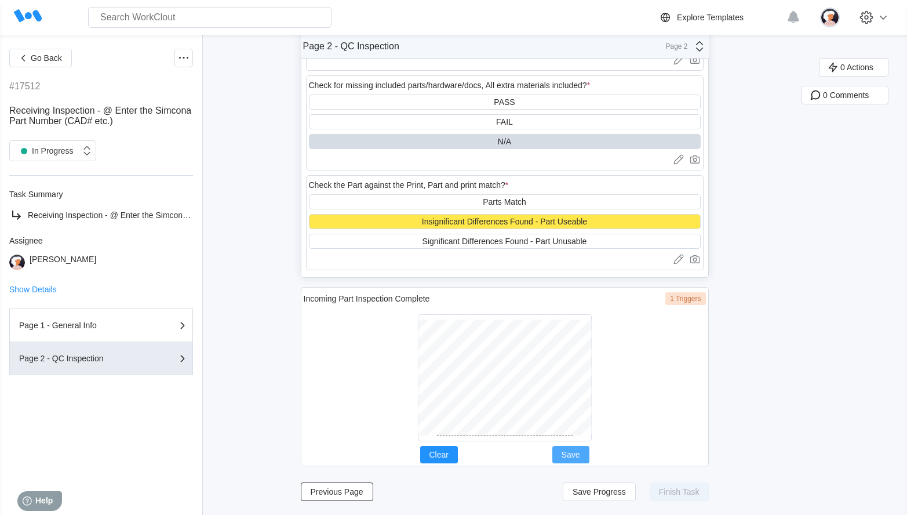
click at [586, 446] on button "Save" at bounding box center [571, 454] width 37 height 17
click at [626, 495] on span "Save Progress" at bounding box center [599, 492] width 53 height 8
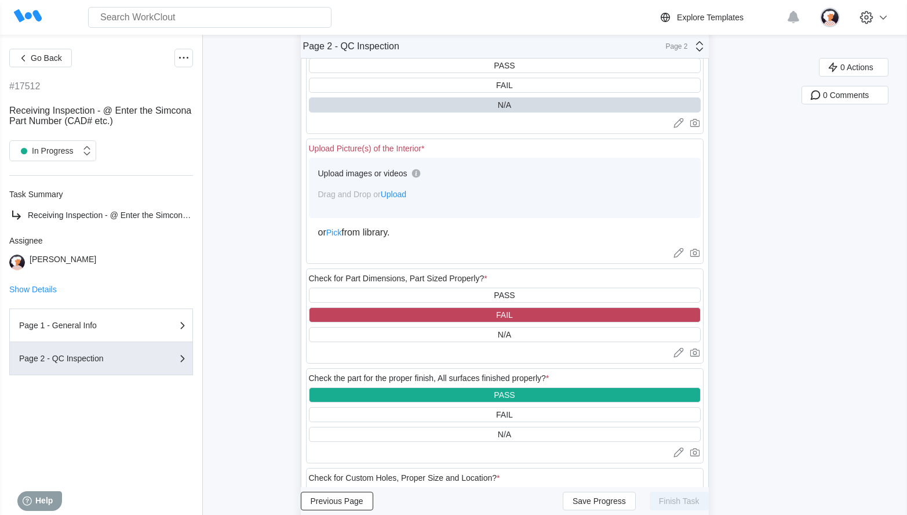
scroll to position [360, 0]
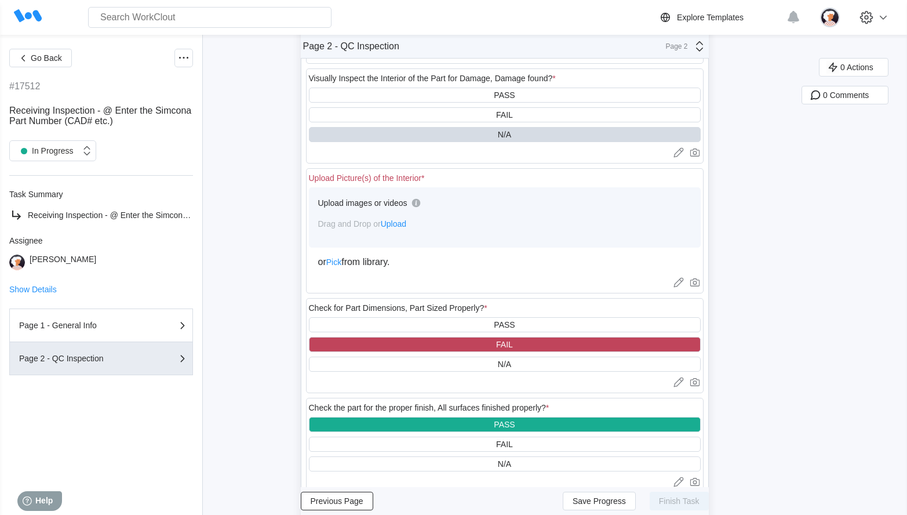
click at [404, 225] on span "Upload" at bounding box center [394, 223] width 26 height 9
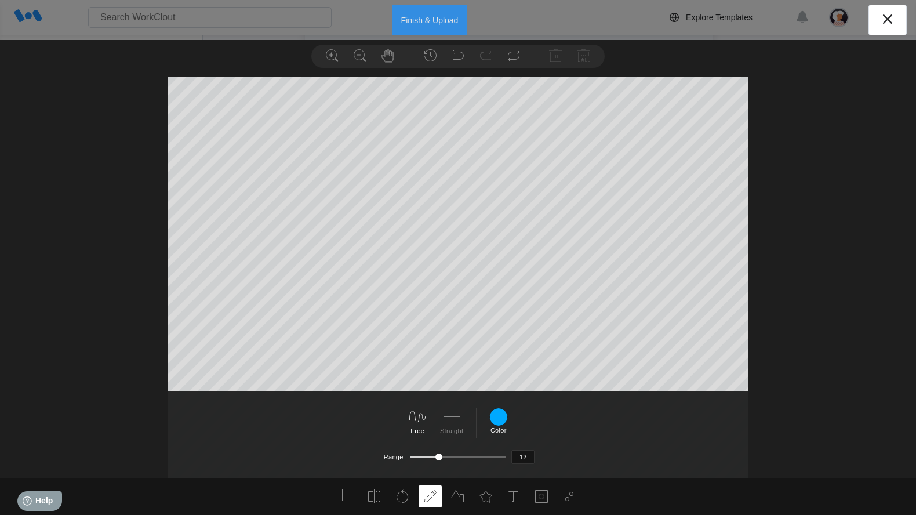
click at [430, 27] on button "Finish & Upload" at bounding box center [430, 20] width 76 height 31
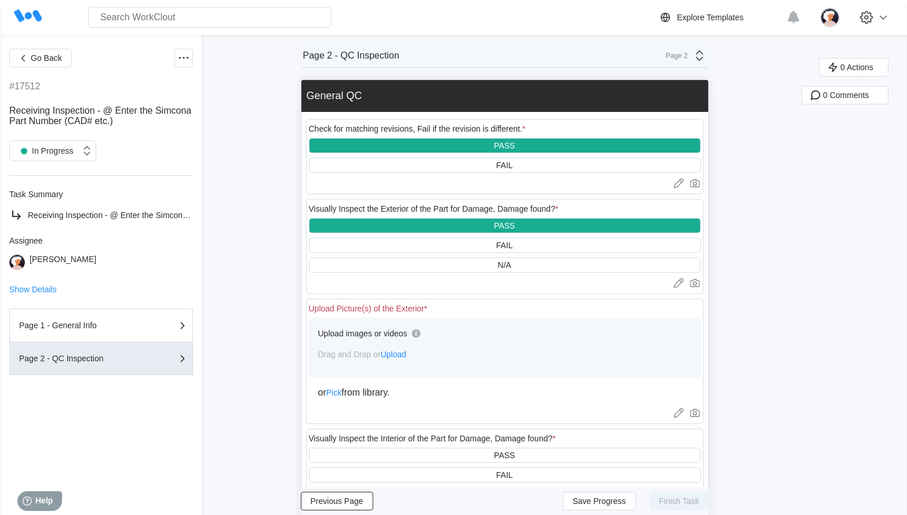
scroll to position [58, 0]
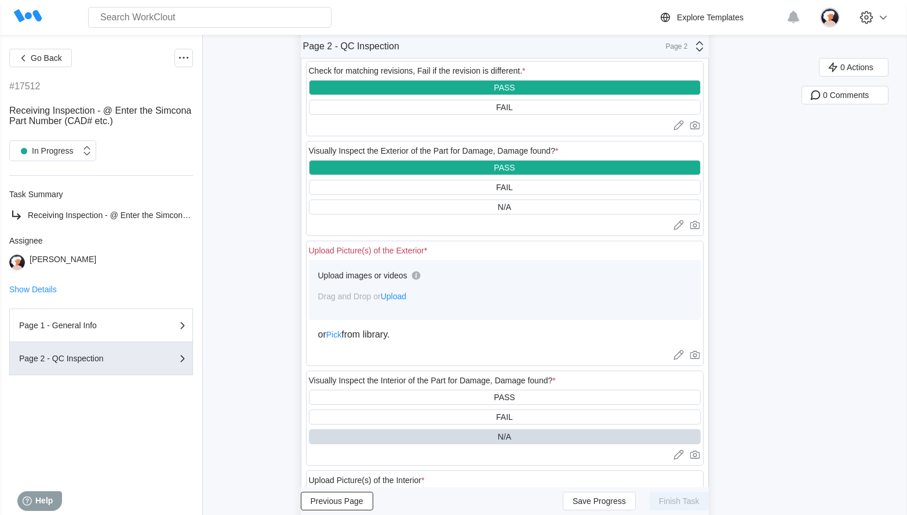
click at [405, 296] on span "Upload" at bounding box center [394, 296] width 26 height 9
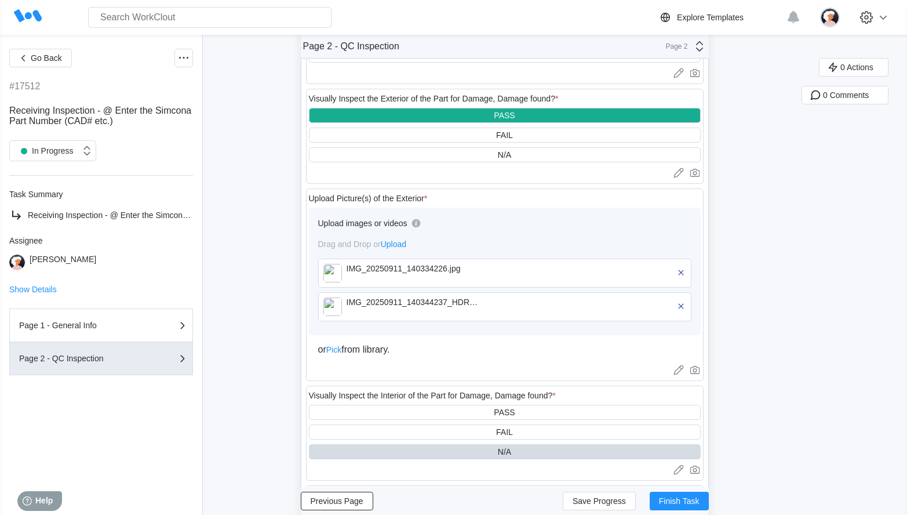
scroll to position [0, 0]
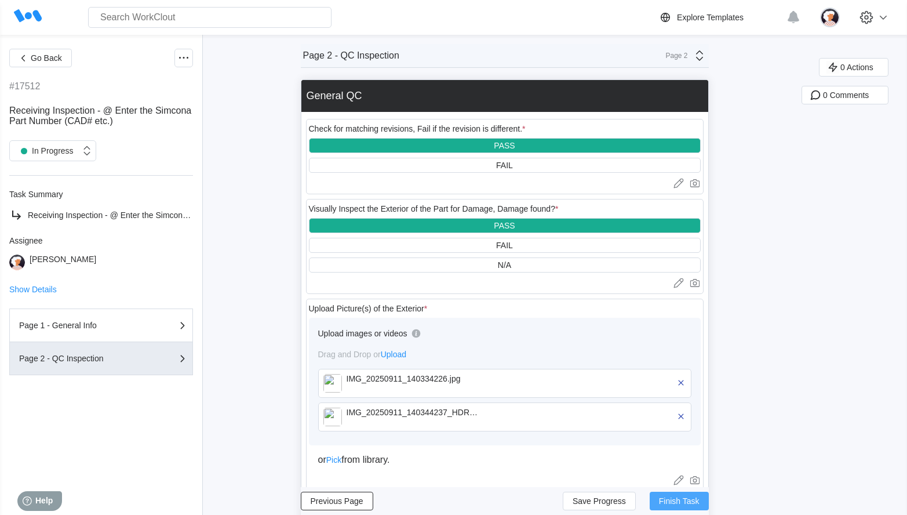
click at [693, 499] on span "Finish Task" at bounding box center [679, 501] width 41 height 8
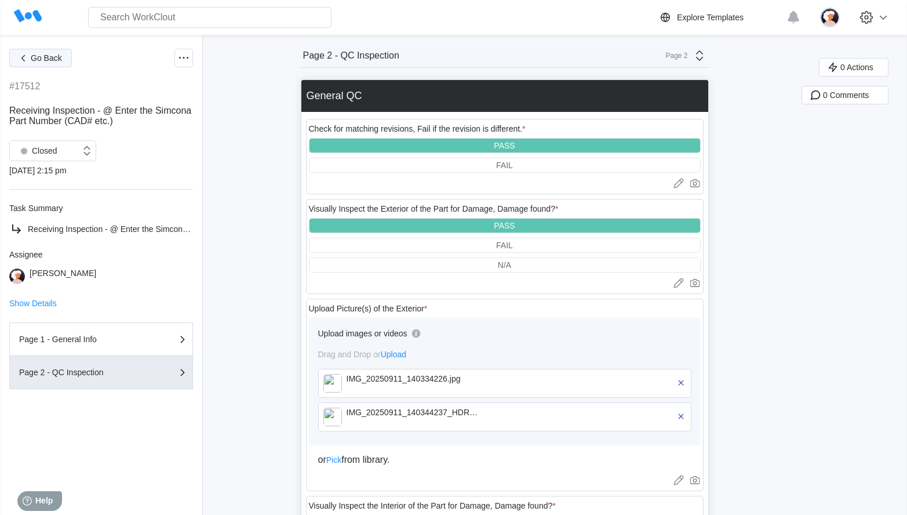
click at [37, 63] on button "Go Back" at bounding box center [40, 58] width 63 height 19
